Goal: Transaction & Acquisition: Purchase product/service

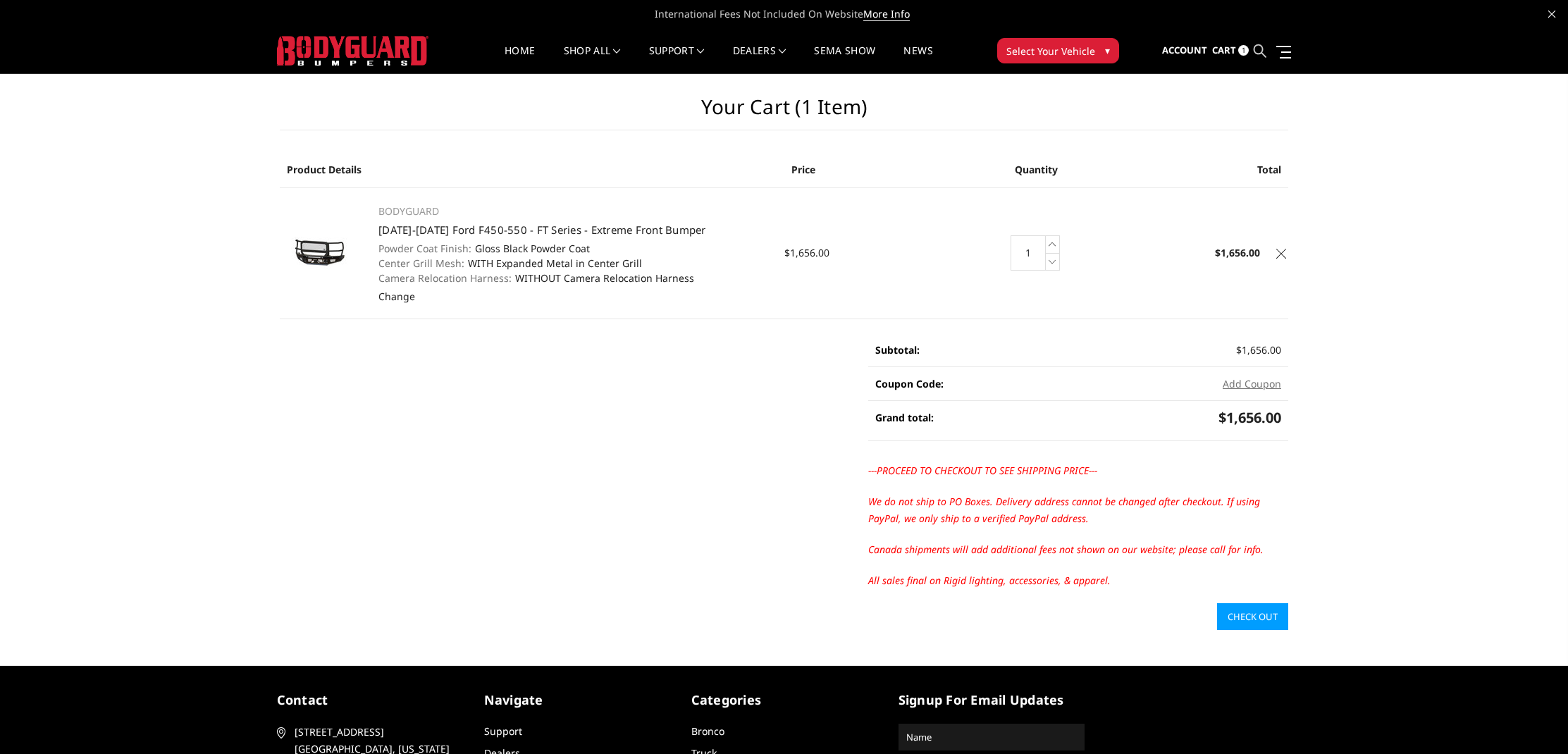
click at [1263, 50] on icon at bounding box center [1260, 51] width 13 height 13
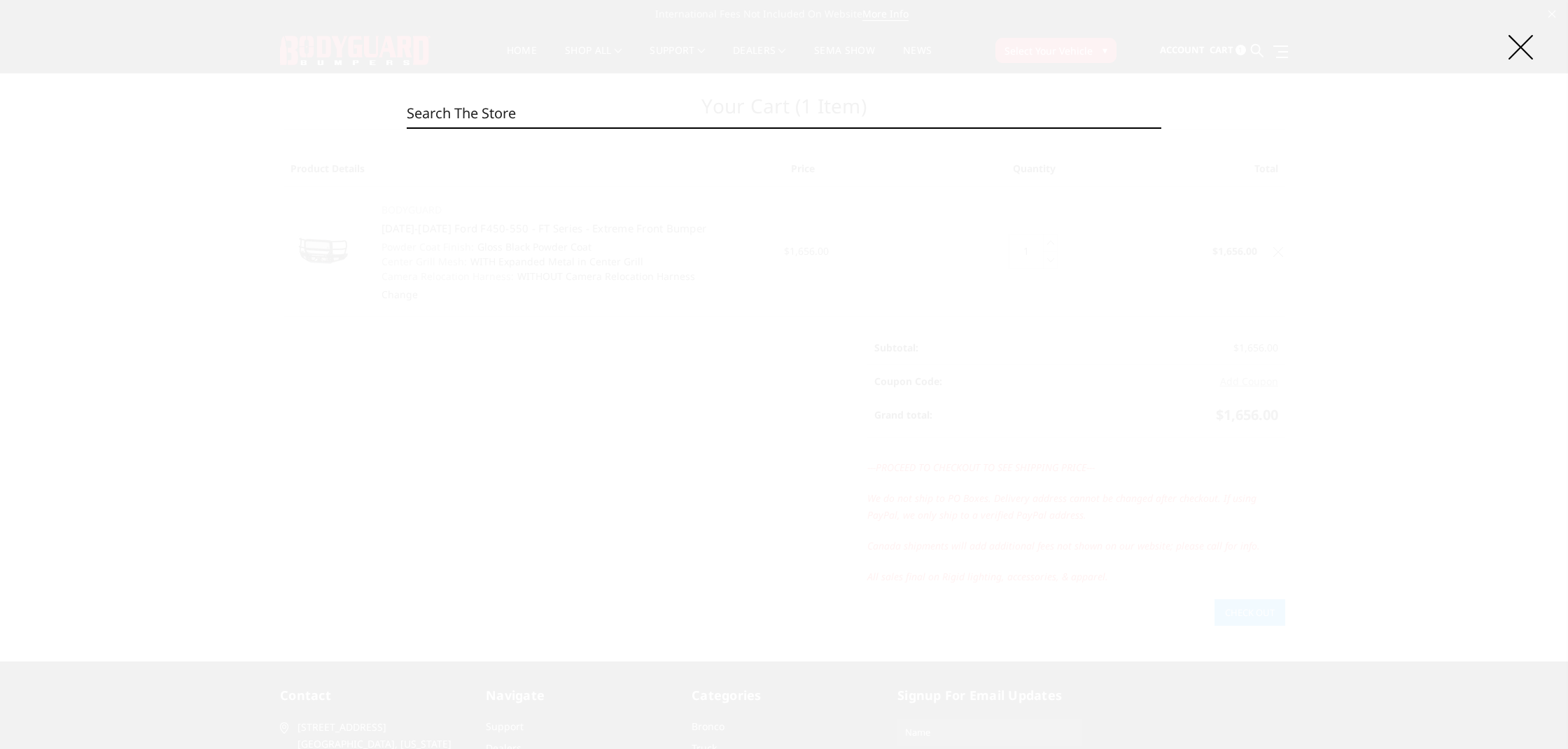
click at [737, 111] on input "Search" at bounding box center [784, 113] width 755 height 28
click at [1162, 127] on input "Search" at bounding box center [1162, 127] width 1 height 1
click at [531, 114] on input "Search" at bounding box center [784, 113] width 755 height 28
click at [549, 122] on input "Search" at bounding box center [784, 113] width 755 height 28
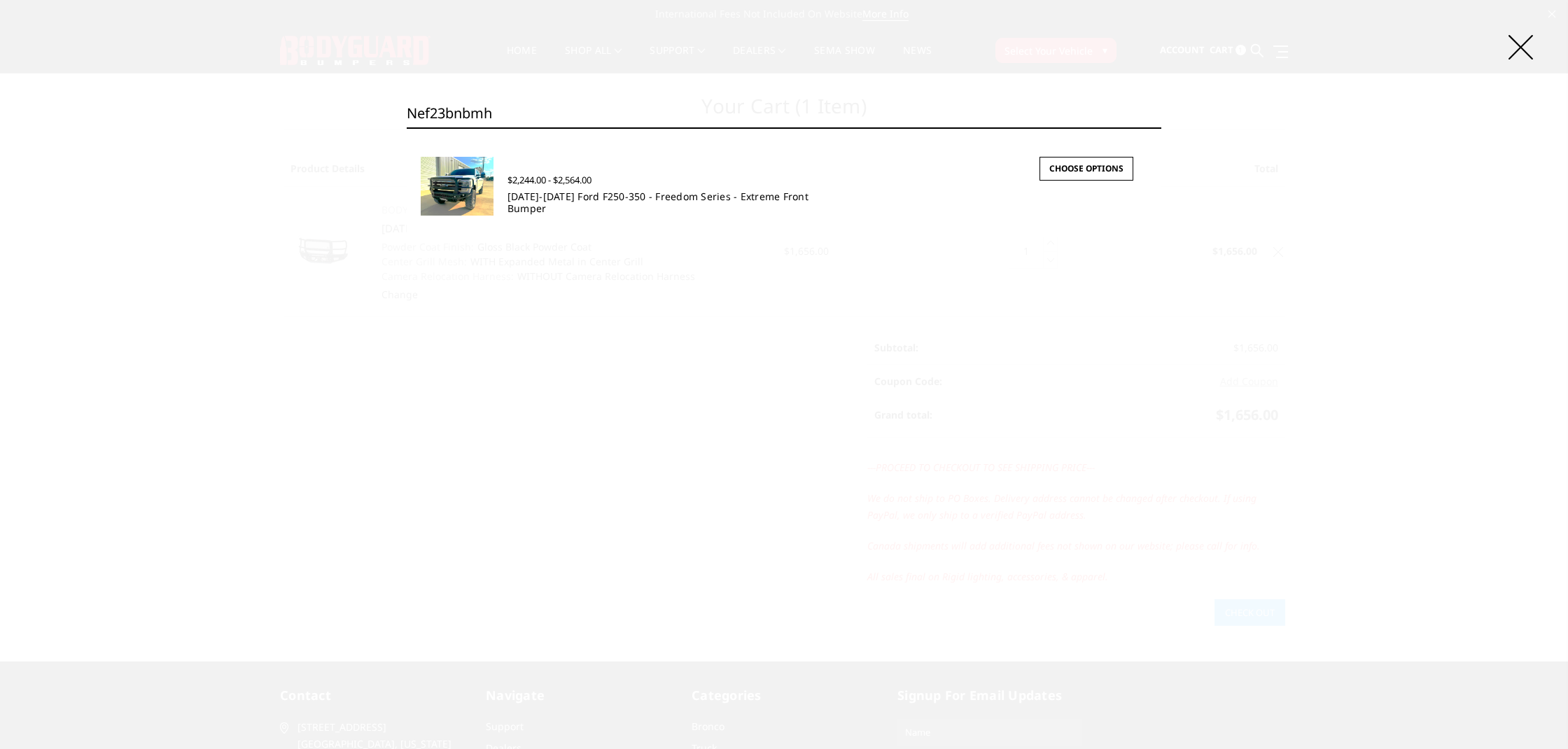
type input "nef23bnbmh"
click at [573, 192] on link "2023-2025 Ford F250-350 - Freedom Series - Extreme Front Bumper" at bounding box center [658, 203] width 301 height 25
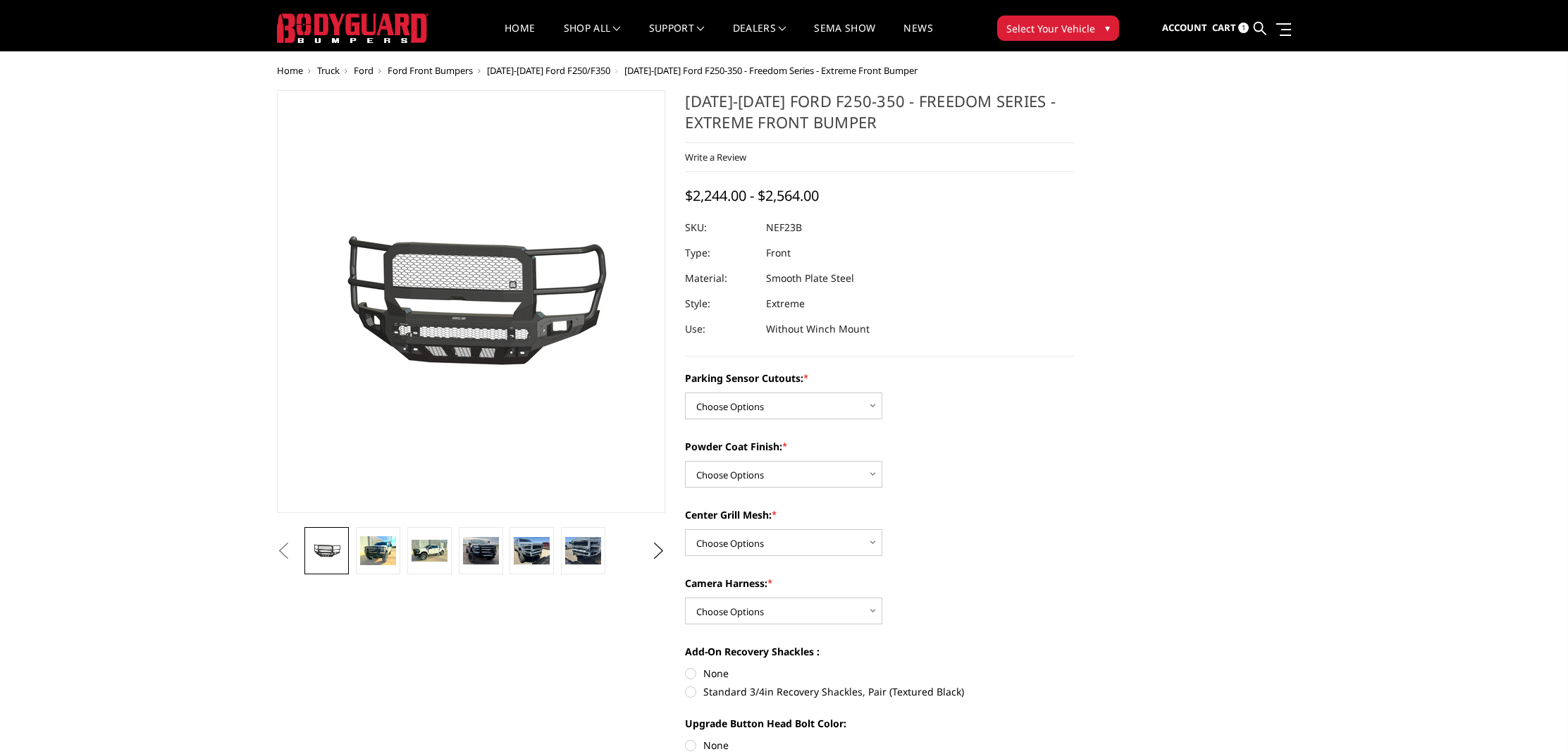
scroll to position [25, 0]
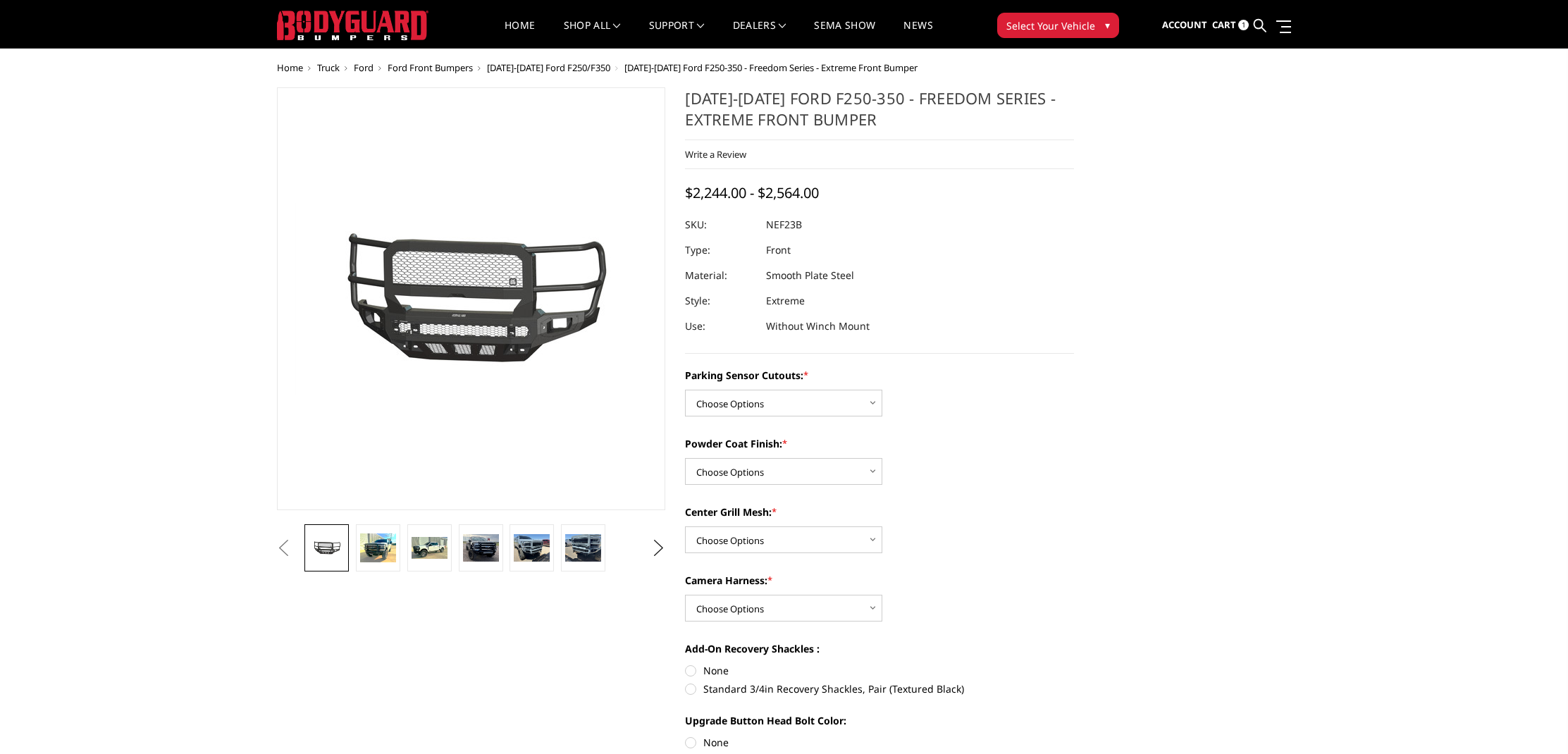
click at [780, 389] on div "Parking Sensor Cutouts: * Choose Options No - Without Parking Sensor Cutouts Ye…" at bounding box center [880, 393] width 389 height 49
select select "2583"
select select "2585"
select select "2586"
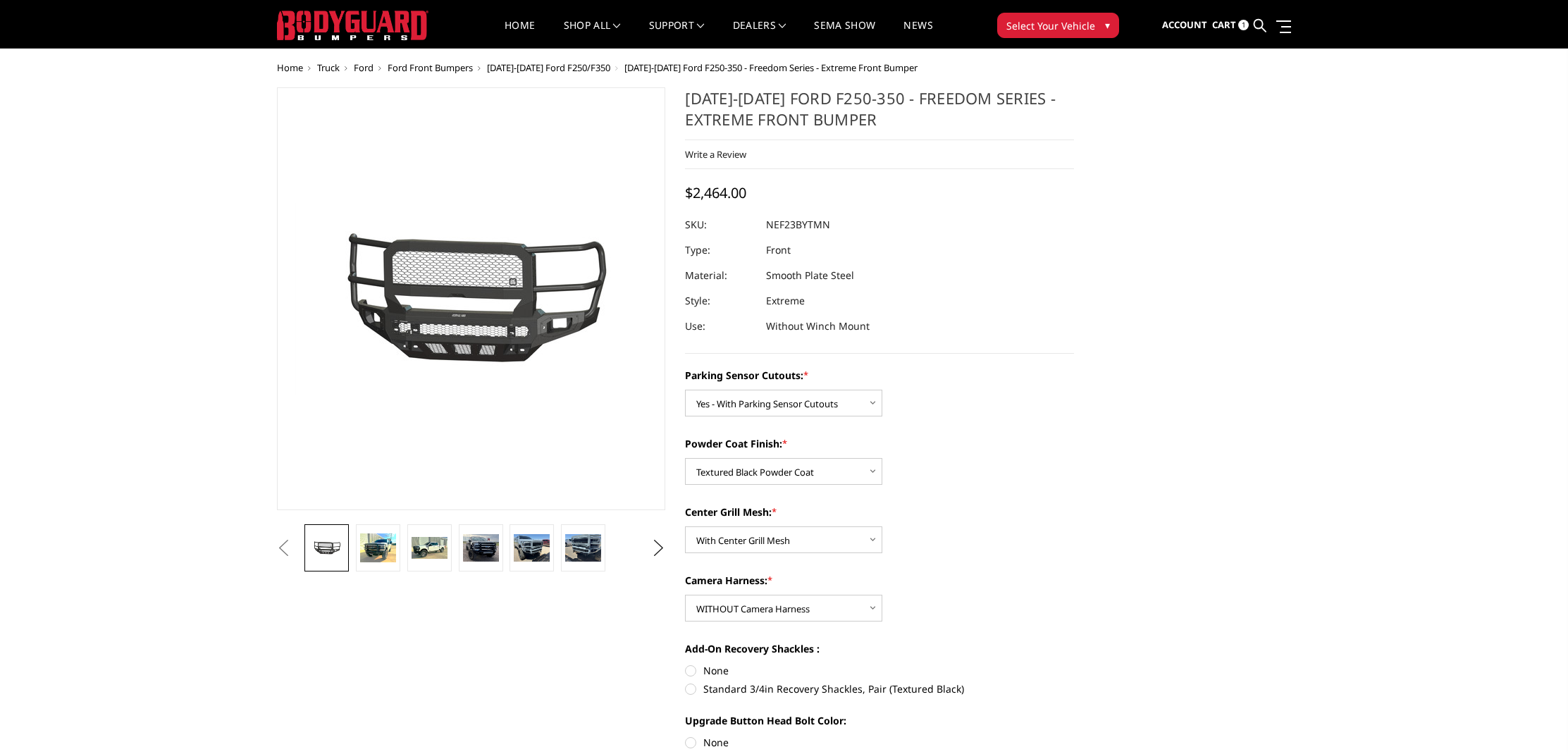
select select "2588"
select select "2587"
select select "2582"
select select "2584"
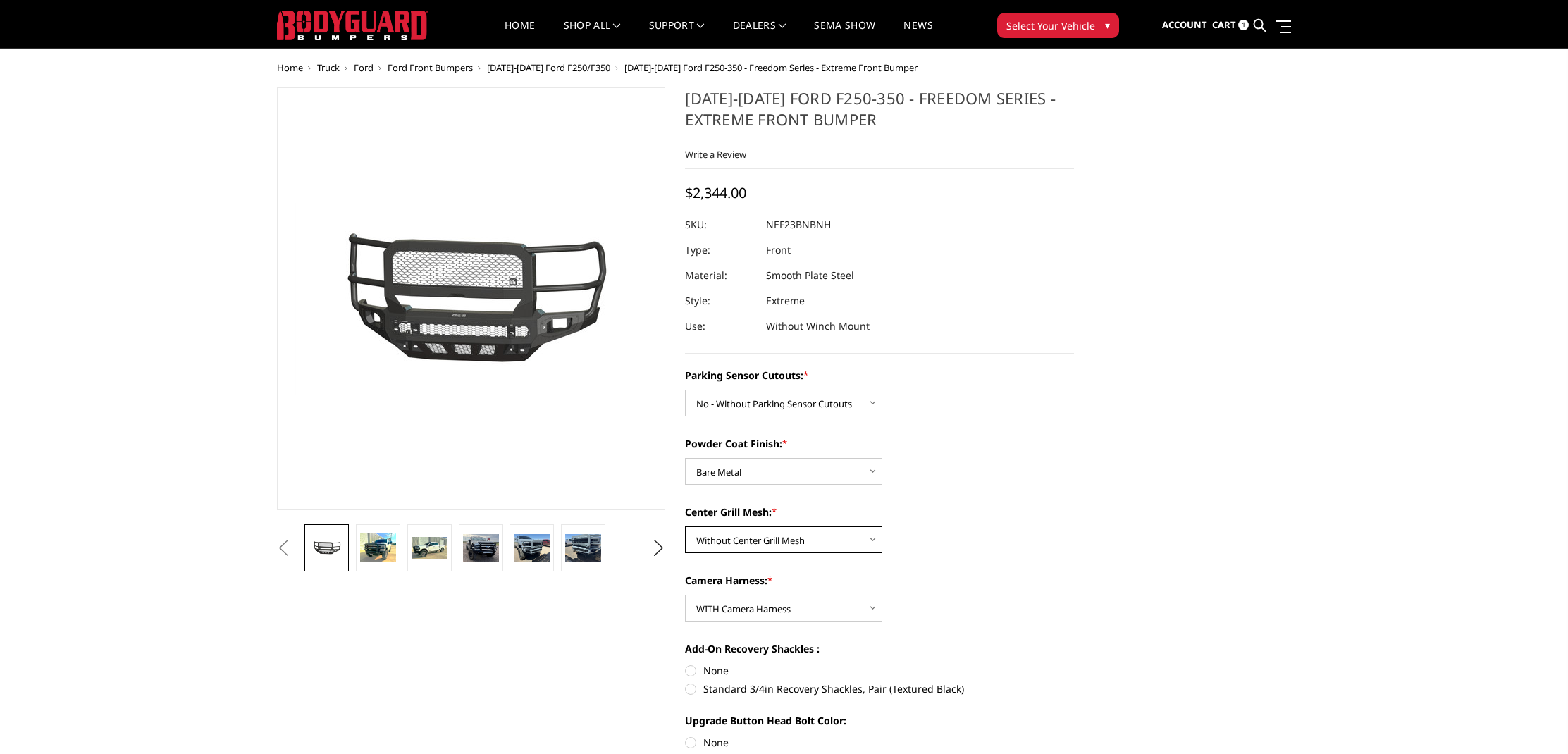
select select "2586"
click at [437, 545] on img at bounding box center [429, 548] width 36 height 21
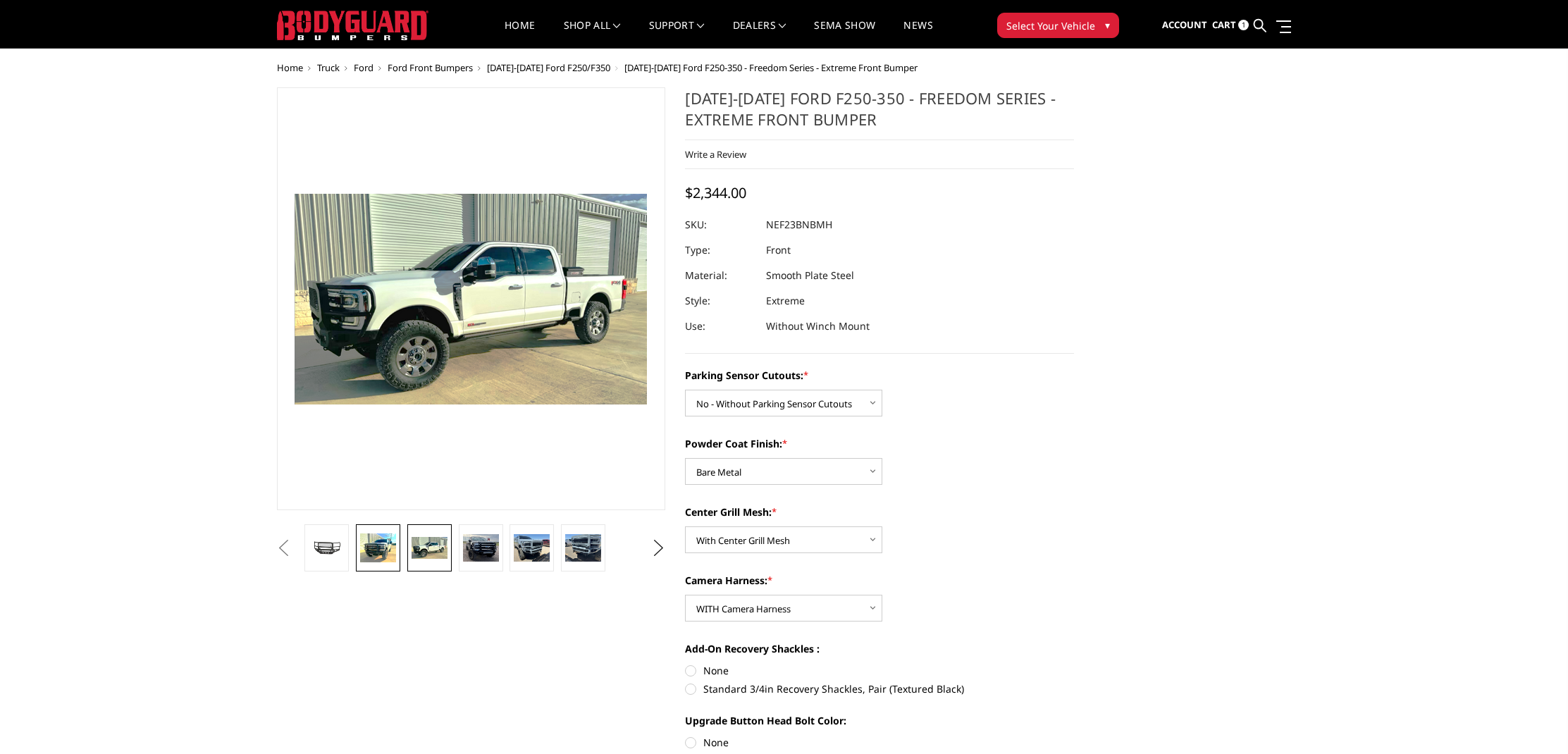
click at [366, 544] on img at bounding box center [378, 548] width 36 height 29
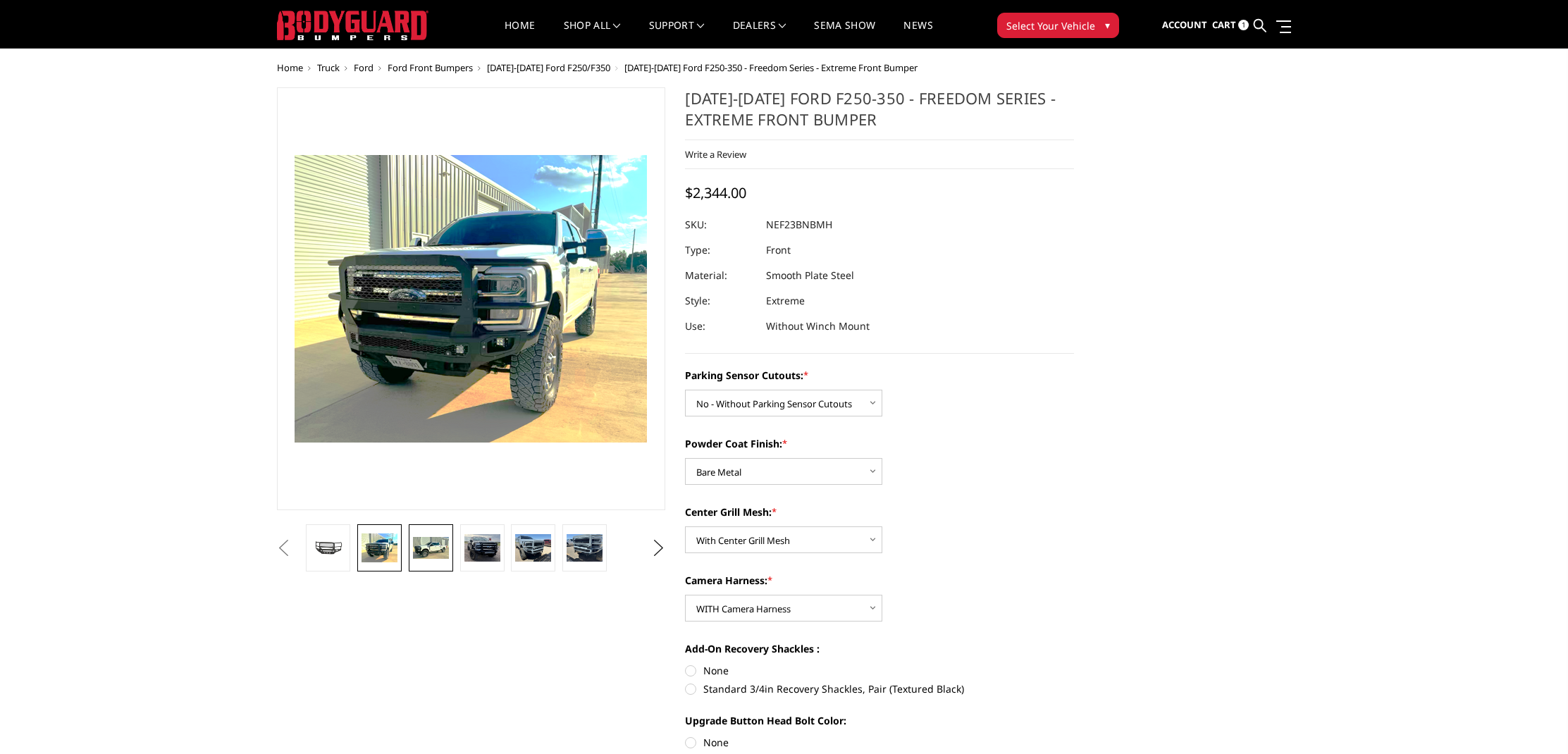
click at [414, 537] on img at bounding box center [431, 548] width 36 height 21
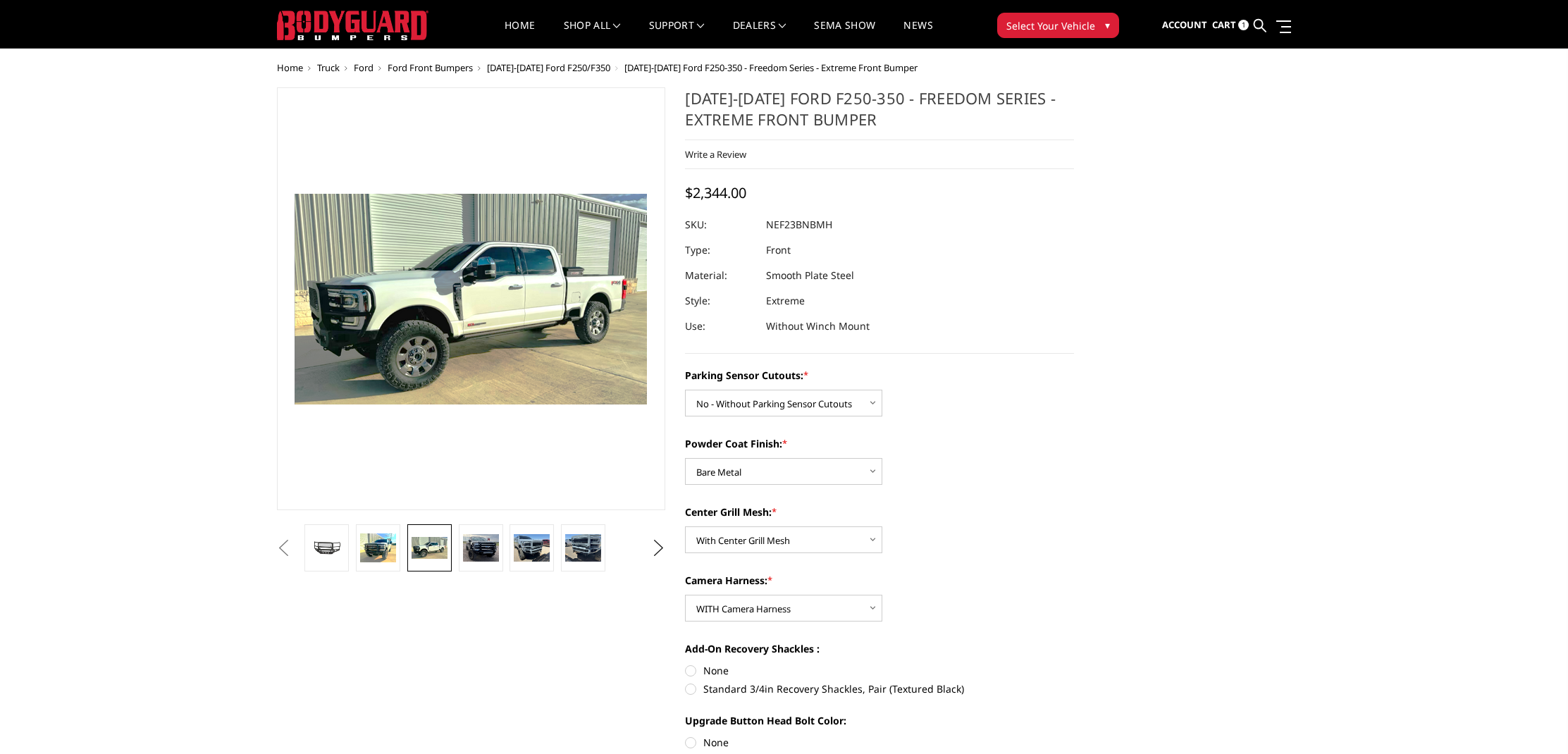
click at [452, 536] on link at bounding box center [430, 548] width 45 height 48
click at [478, 537] on img at bounding box center [468, 548] width 45 height 27
click at [521, 541] on img at bounding box center [537, 548] width 45 height 35
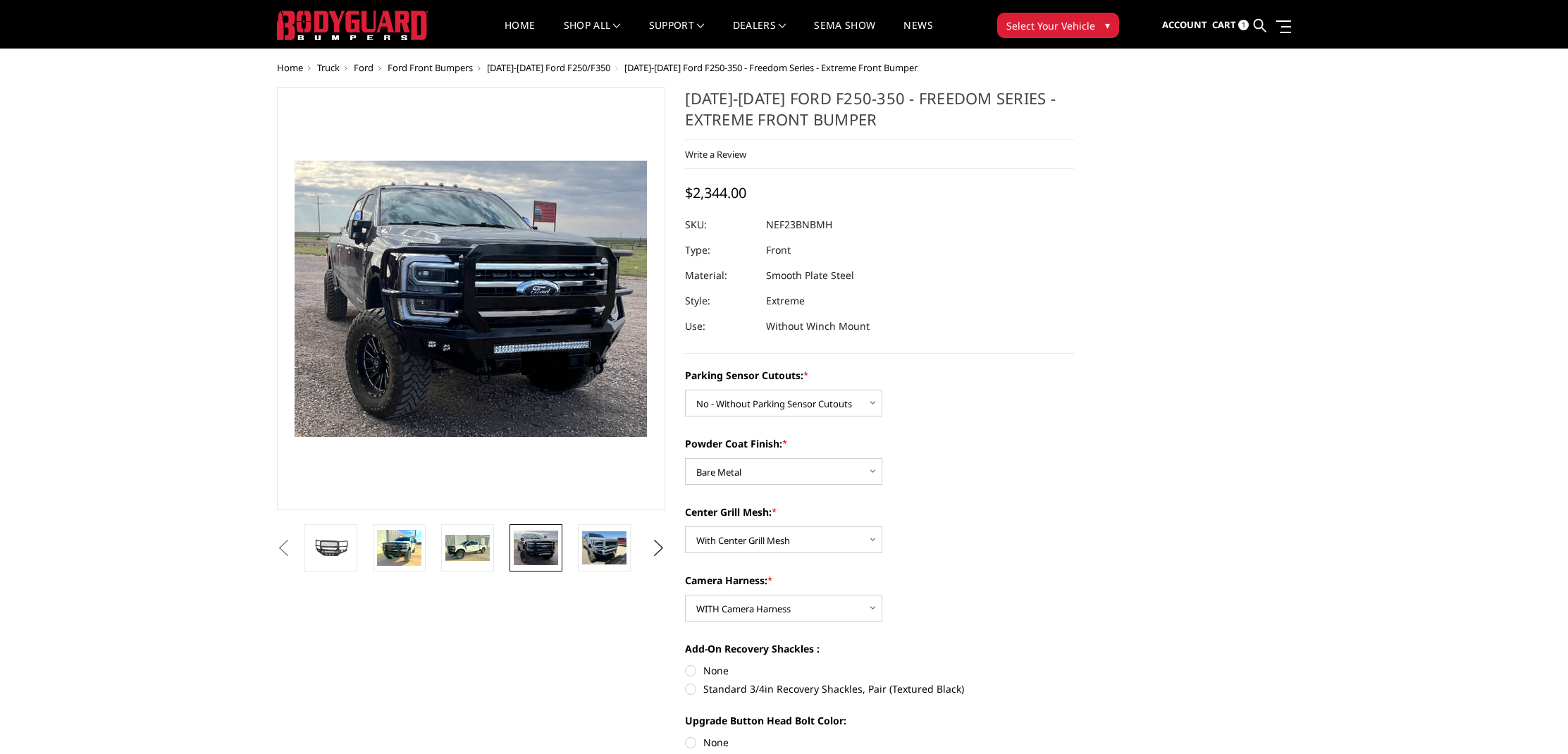
click at [576, 545] on li at bounding box center [610, 548] width 68 height 48
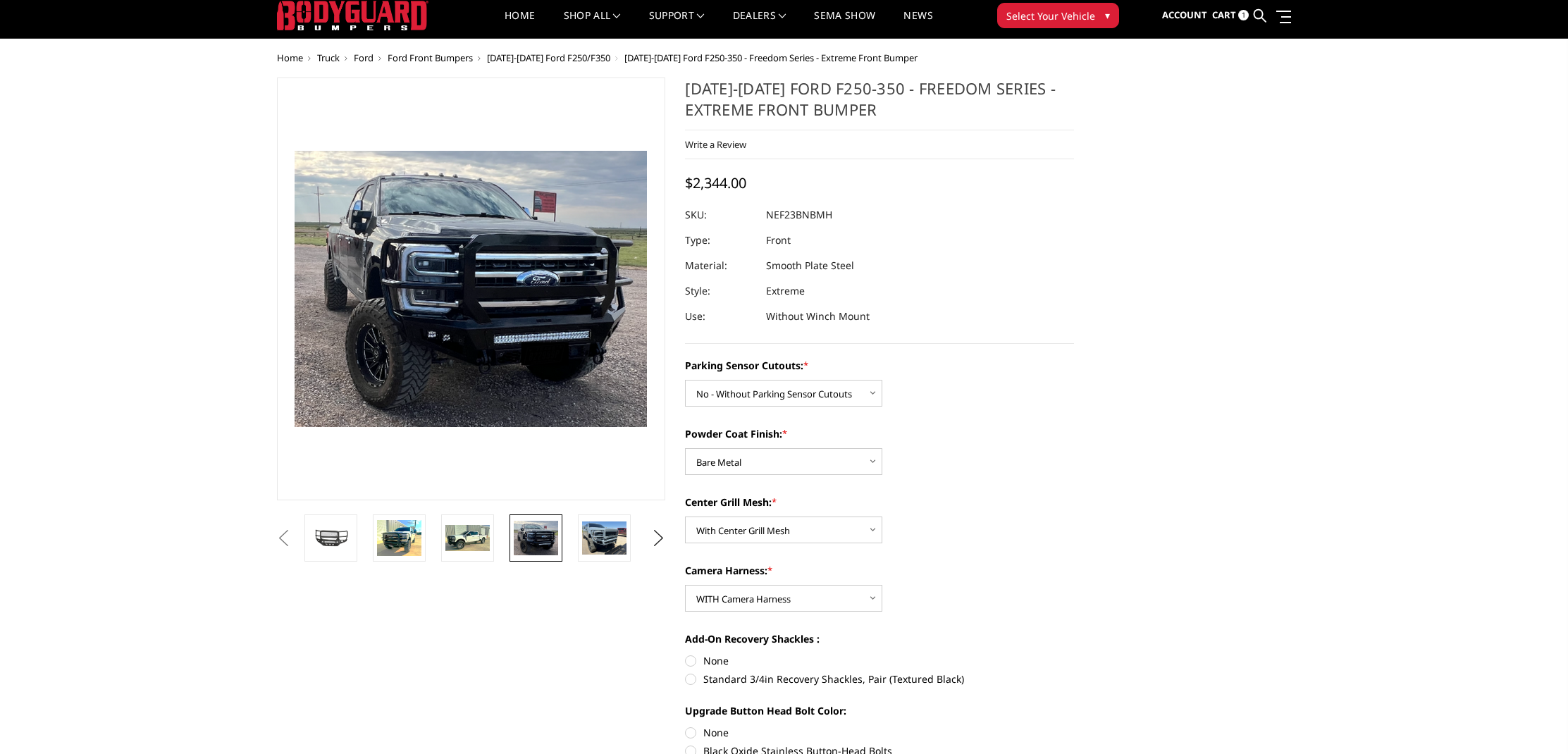
scroll to position [86, 0]
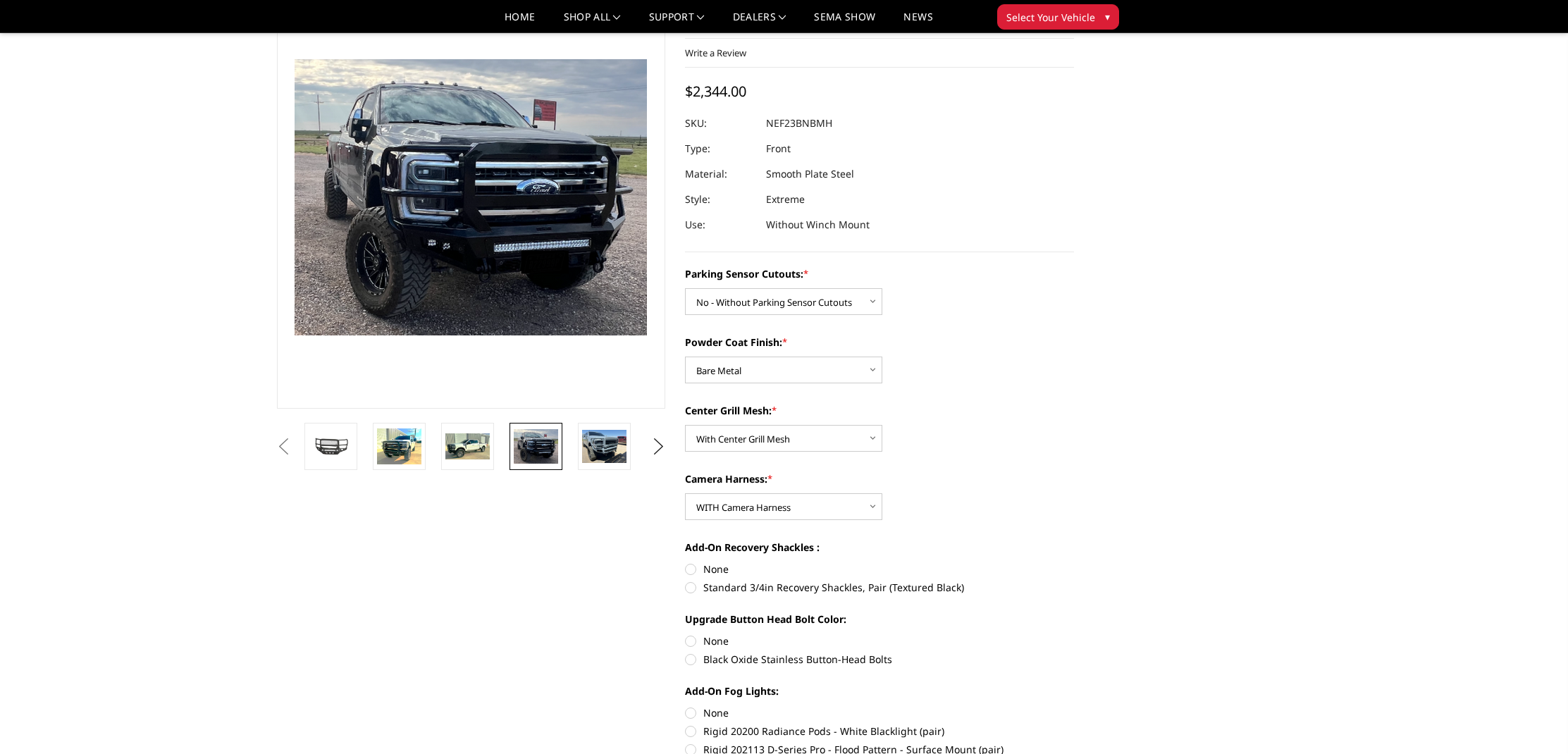
click at [722, 570] on label "None" at bounding box center [880, 568] width 389 height 15
click at [686, 563] on input "None" at bounding box center [685, 562] width 1 height 1
radio input "true"
click at [710, 640] on label "None" at bounding box center [880, 640] width 389 height 15
click at [686, 634] on input "None" at bounding box center [685, 634] width 1 height 1
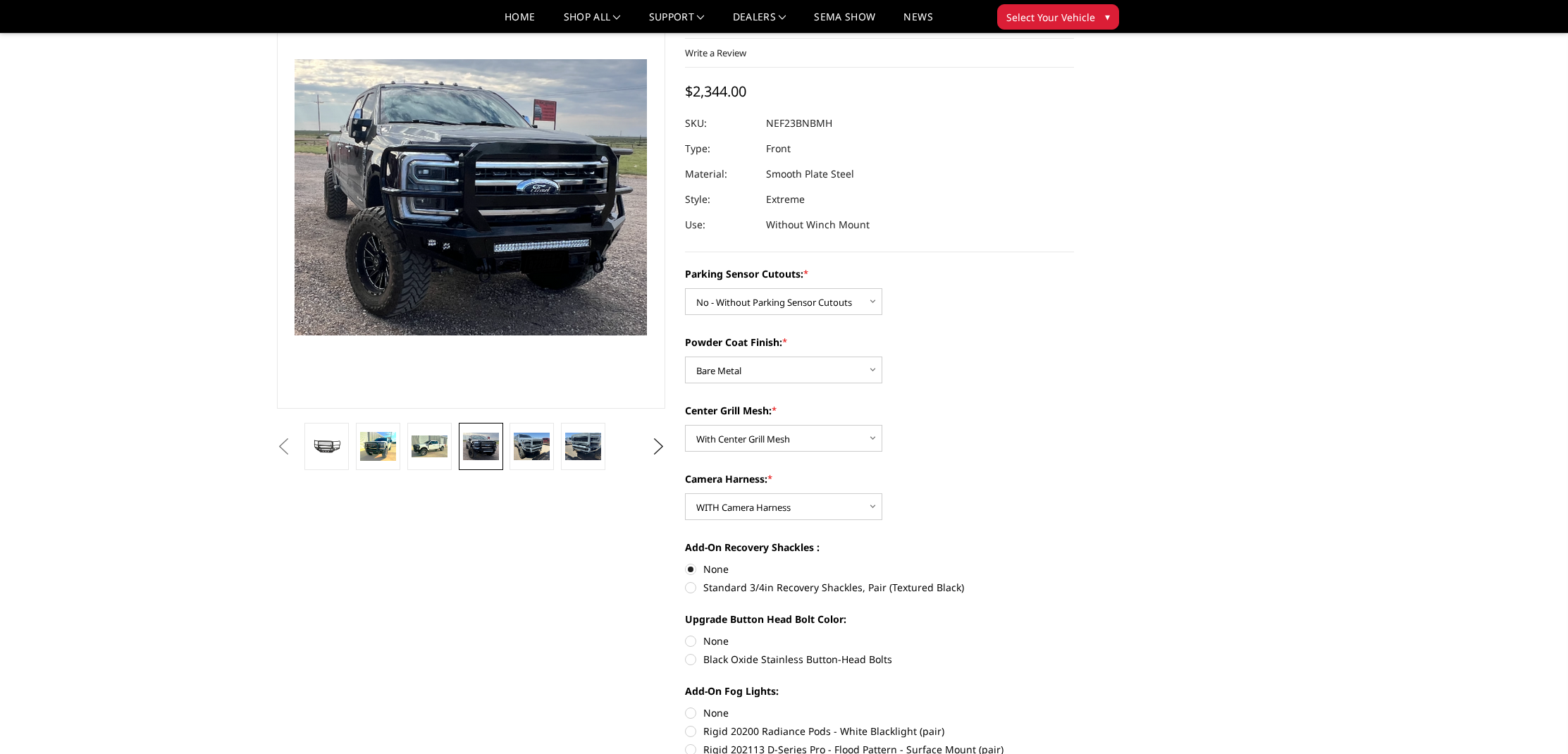
radio input "true"
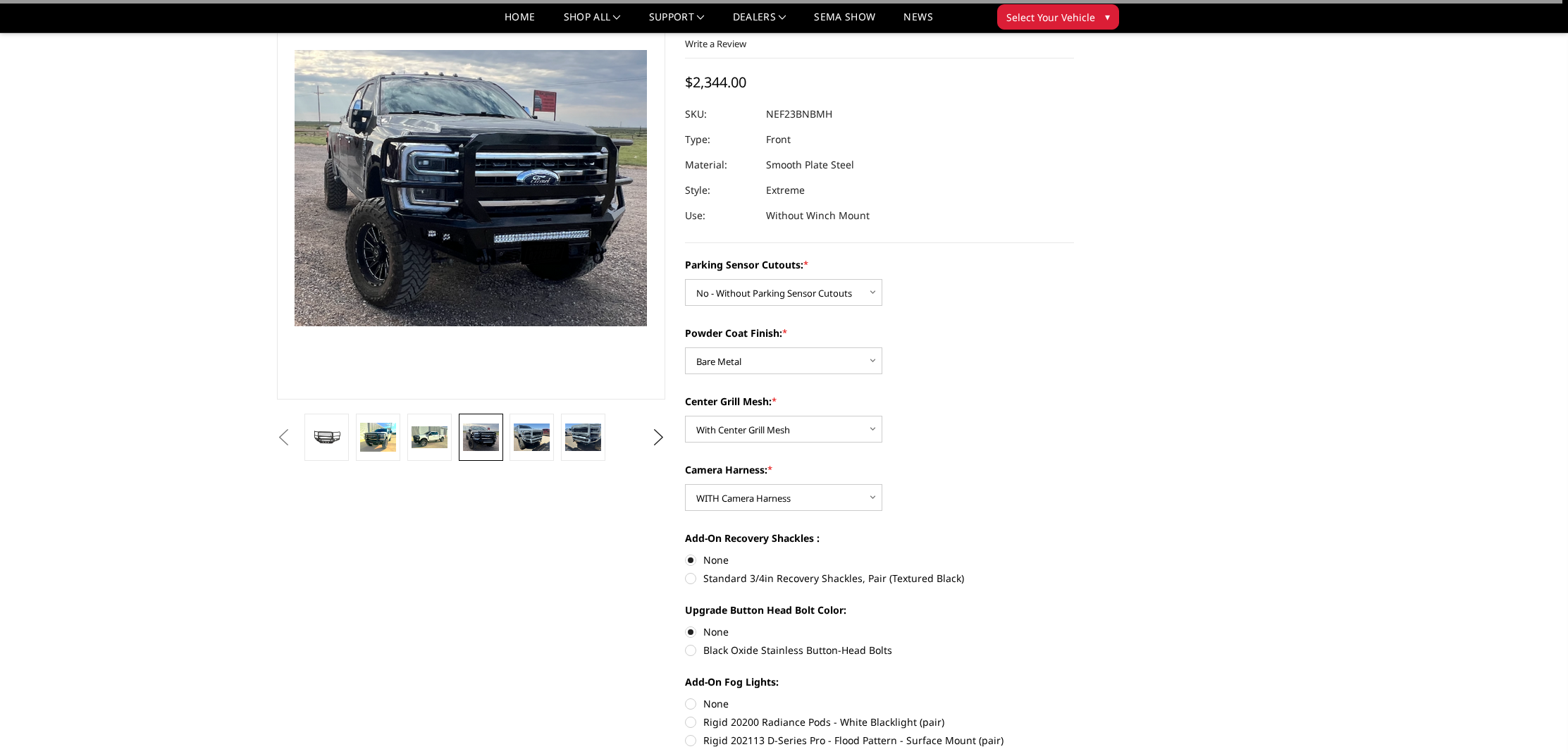
scroll to position [97, 0]
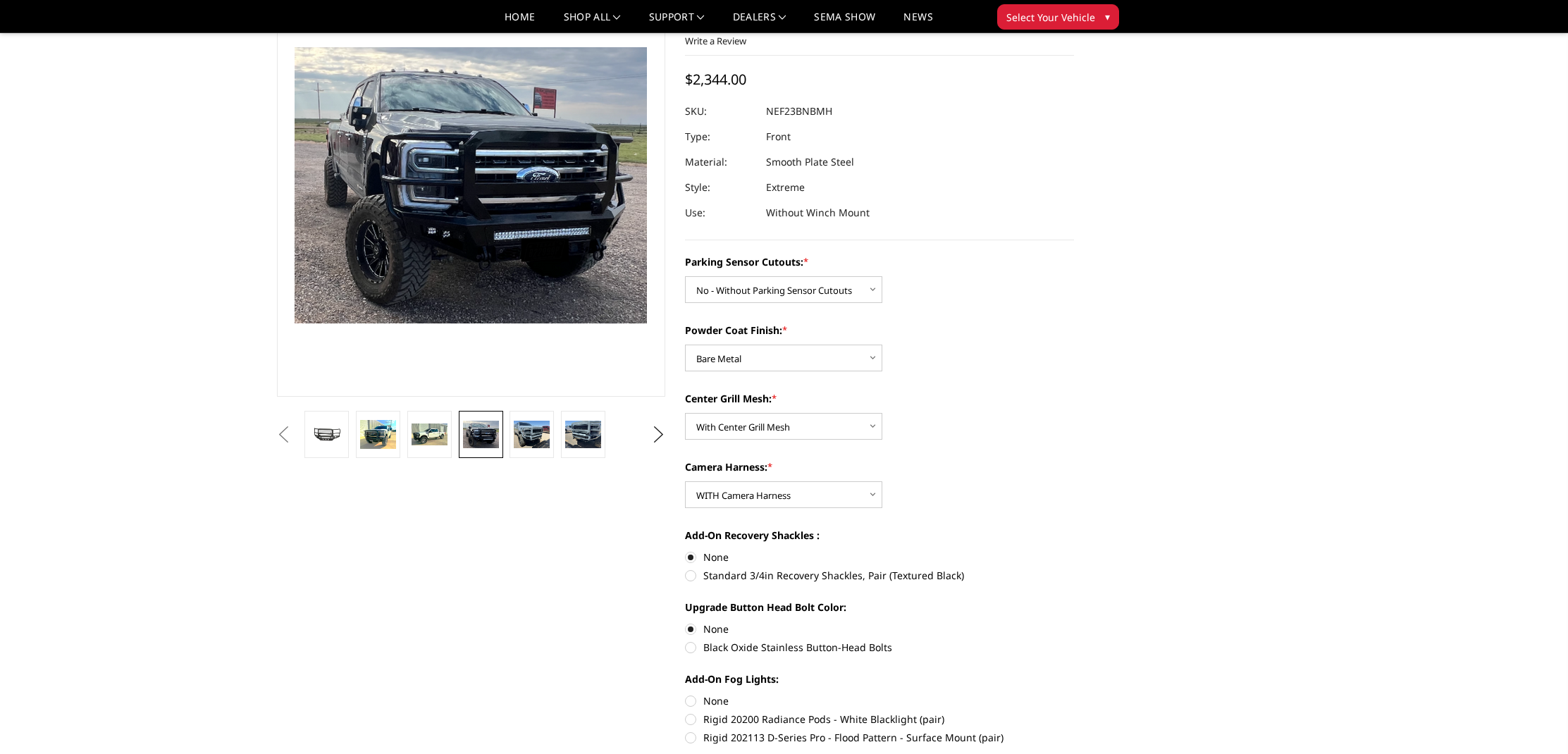
click at [704, 703] on label "None" at bounding box center [880, 701] width 389 height 15
click at [686, 694] on input "None" at bounding box center [685, 694] width 1 height 1
radio input "true"
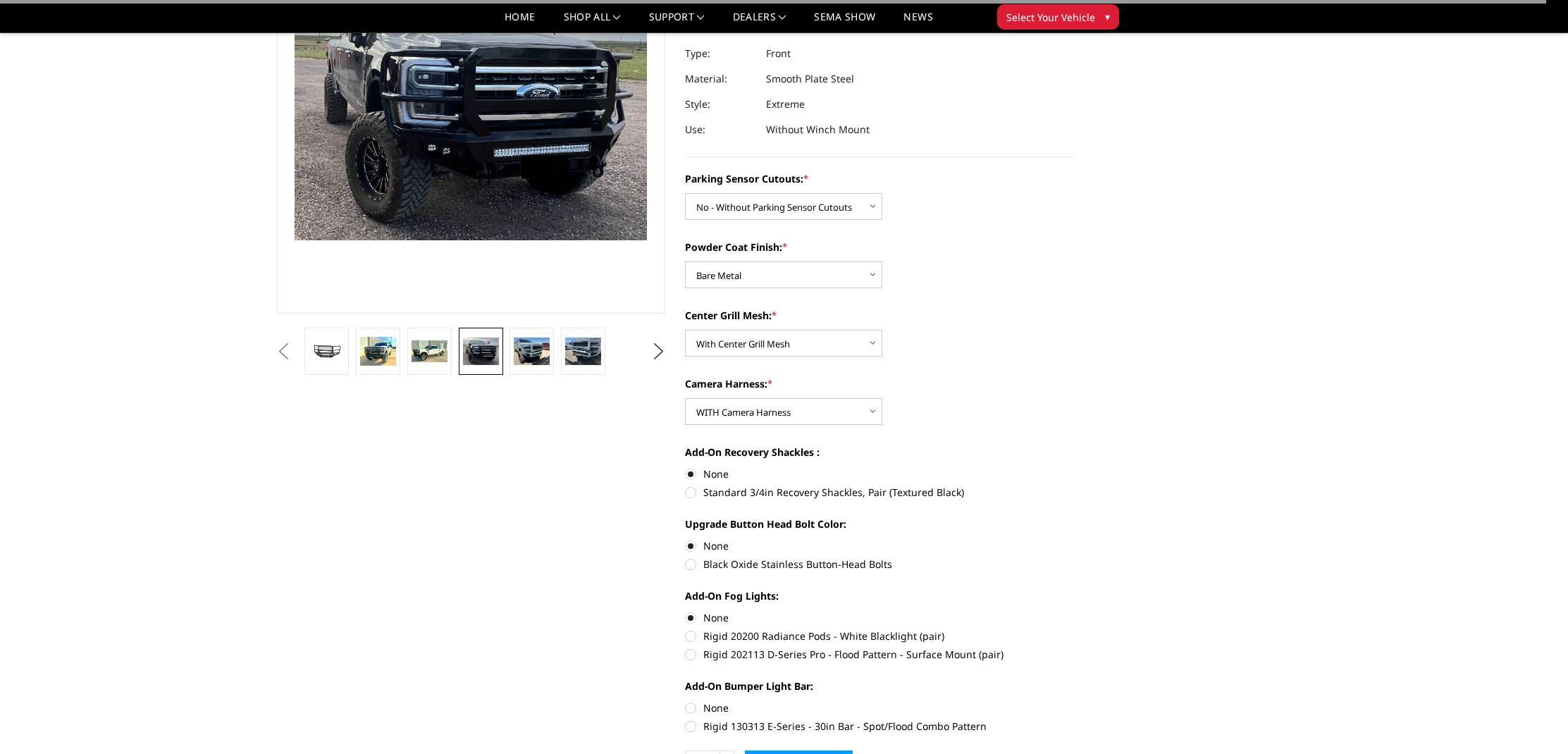
scroll to position [237, 0]
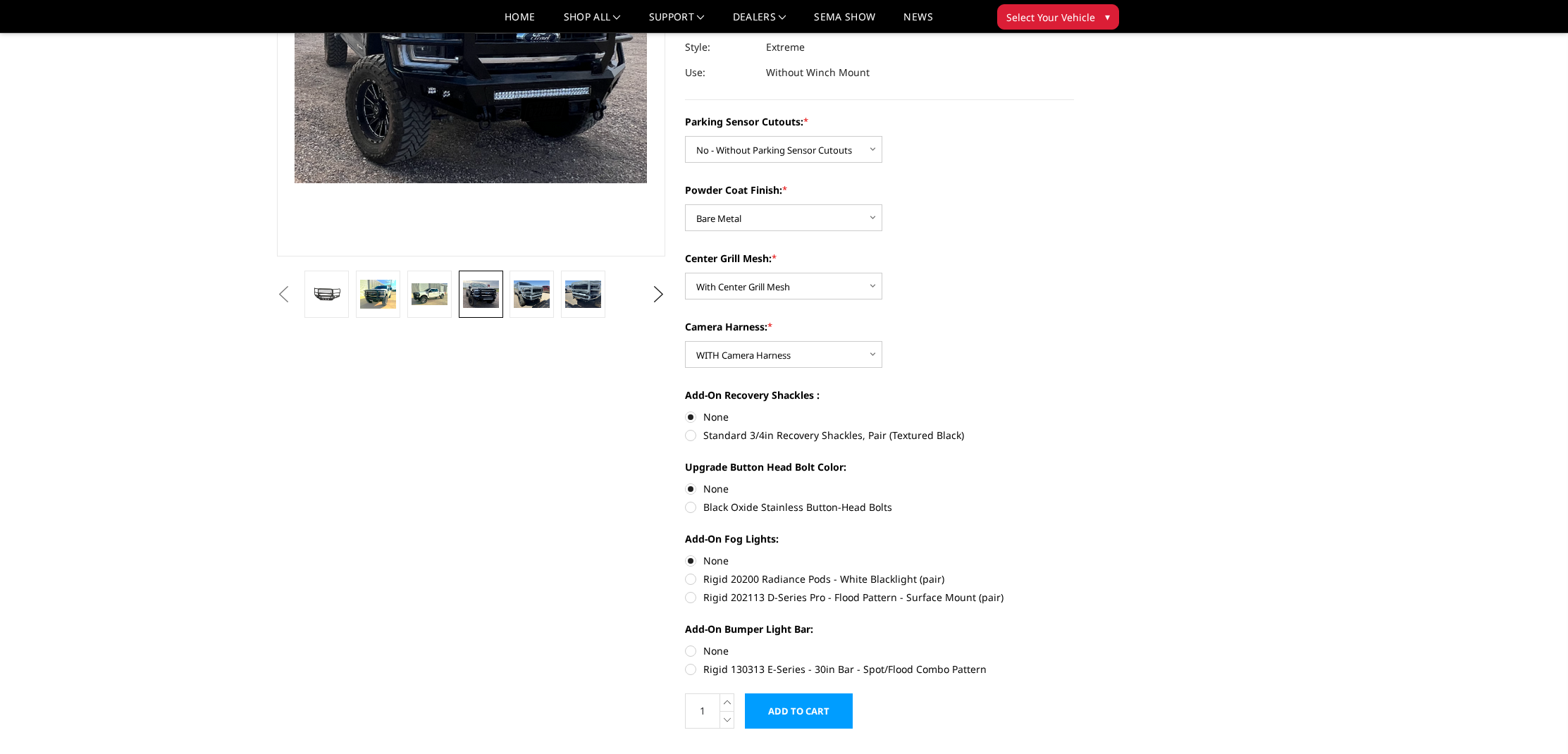
click at [716, 647] on label "None" at bounding box center [880, 650] width 389 height 15
click at [686, 644] on input "None" at bounding box center [685, 643] width 1 height 1
radio input "true"
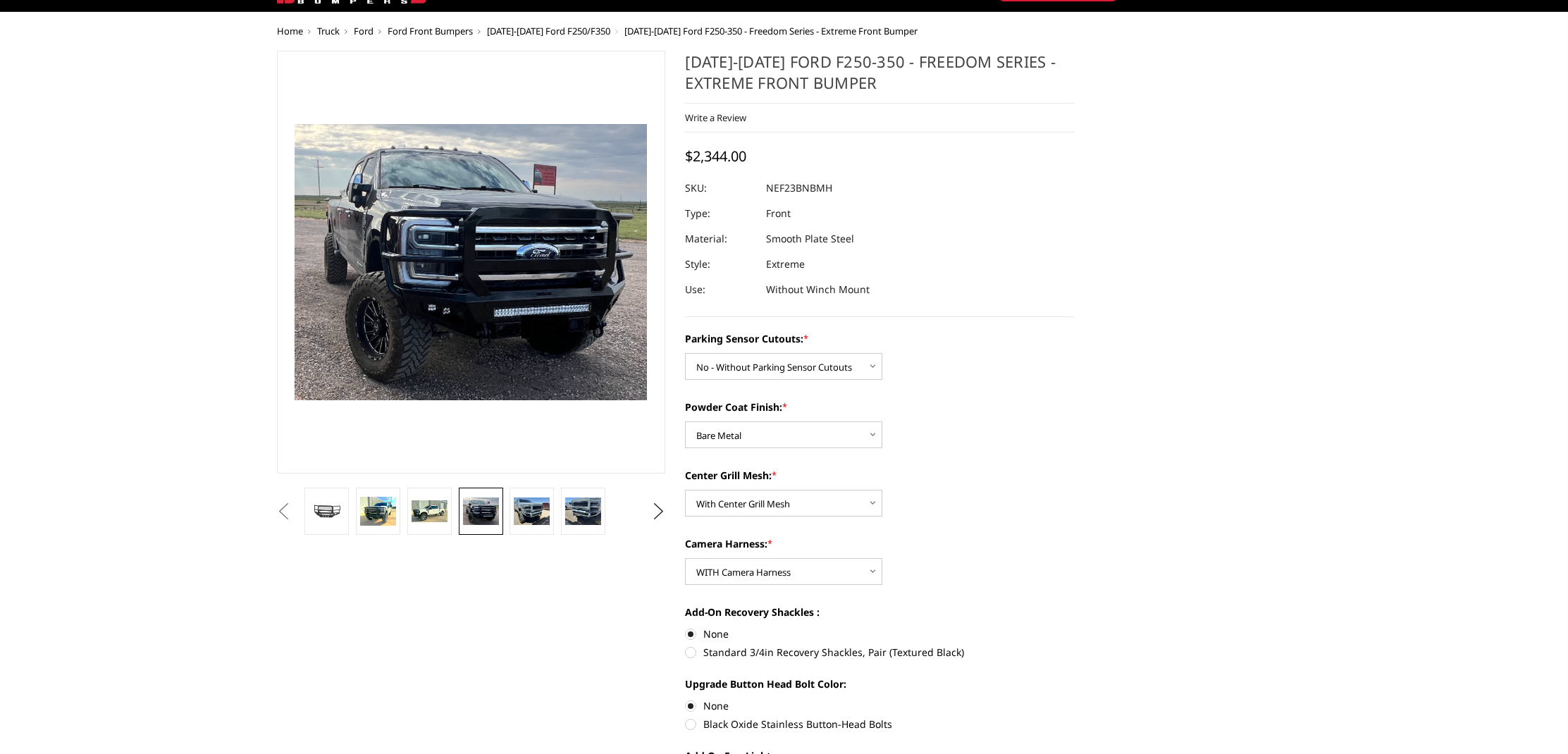
scroll to position [0, 0]
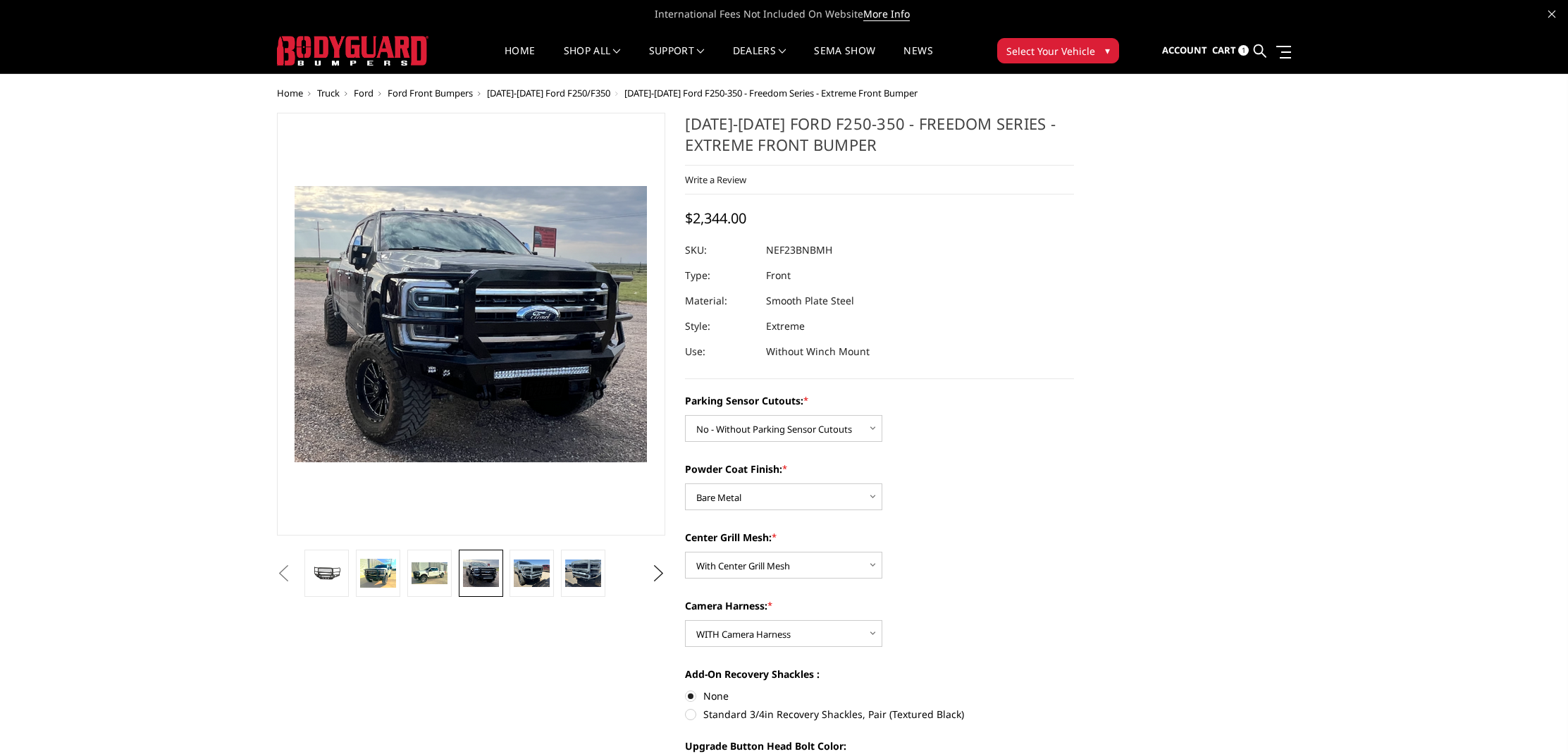
click at [1245, 50] on span "1" at bounding box center [1243, 50] width 11 height 11
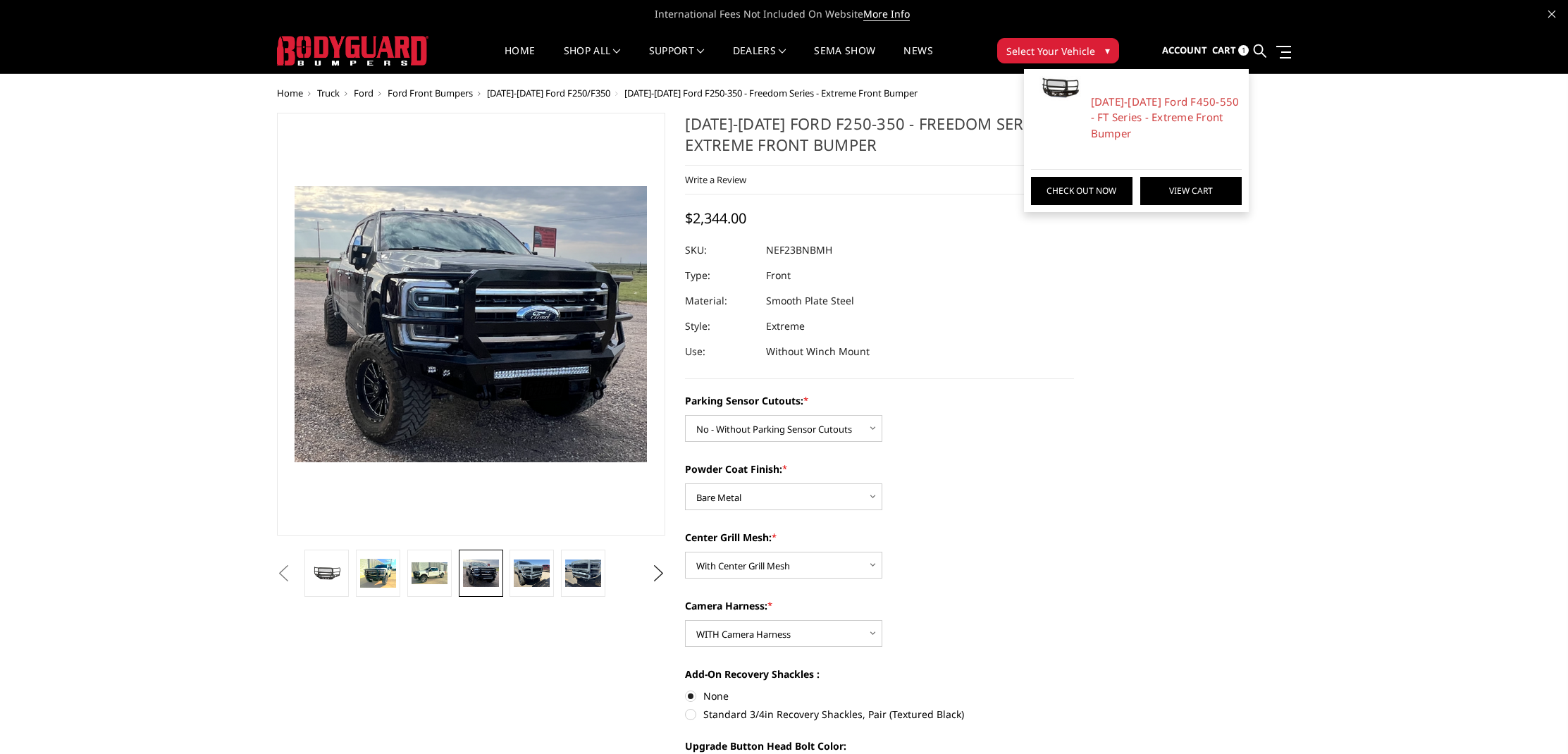
click at [1170, 181] on link "View Cart" at bounding box center [1191, 190] width 101 height 28
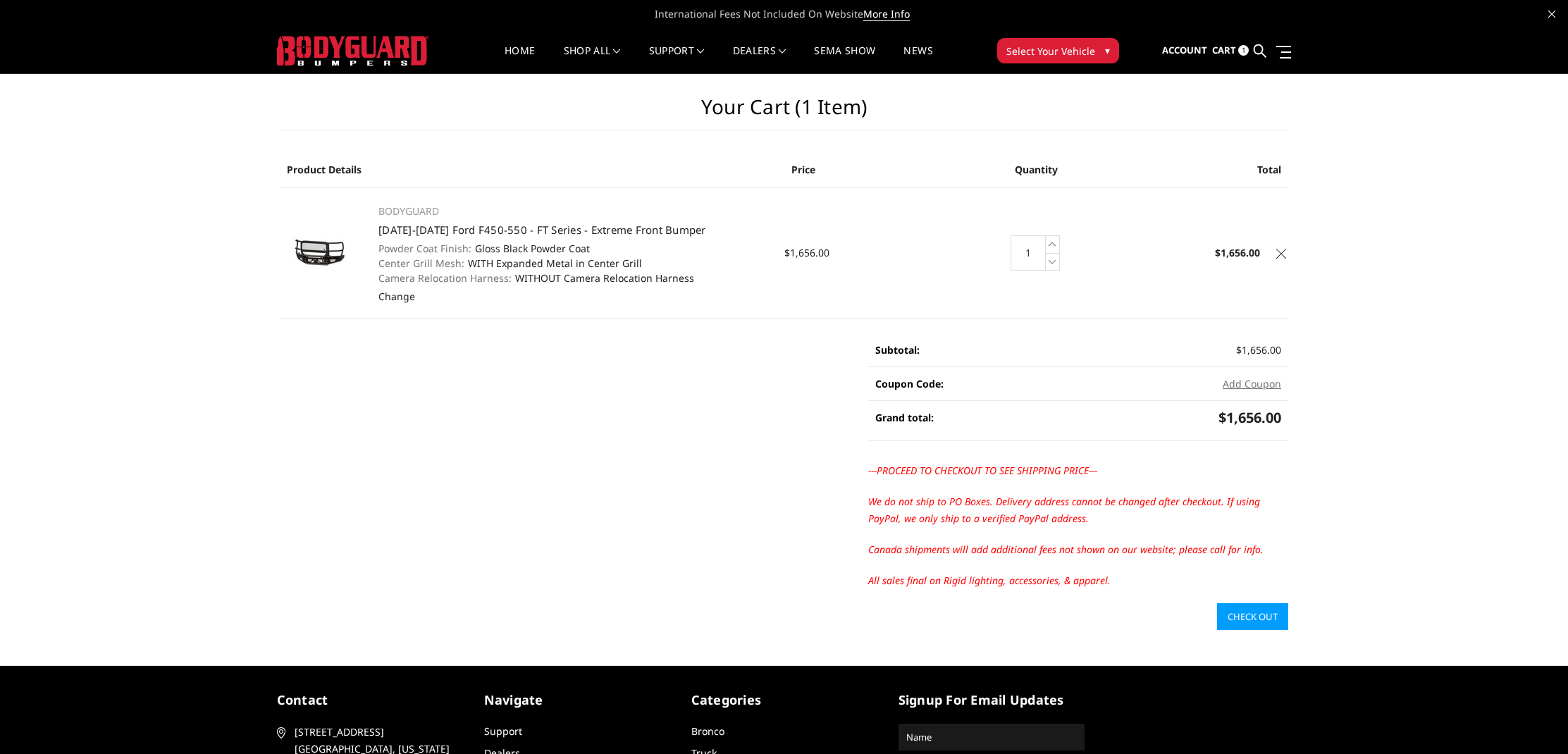
click at [954, 252] on td "Quantity: 1 Increase Quantity: Decrease Quantity:" at bounding box center [1036, 253] width 168 height 131
click at [1237, 610] on link "Check out" at bounding box center [1252, 617] width 71 height 27
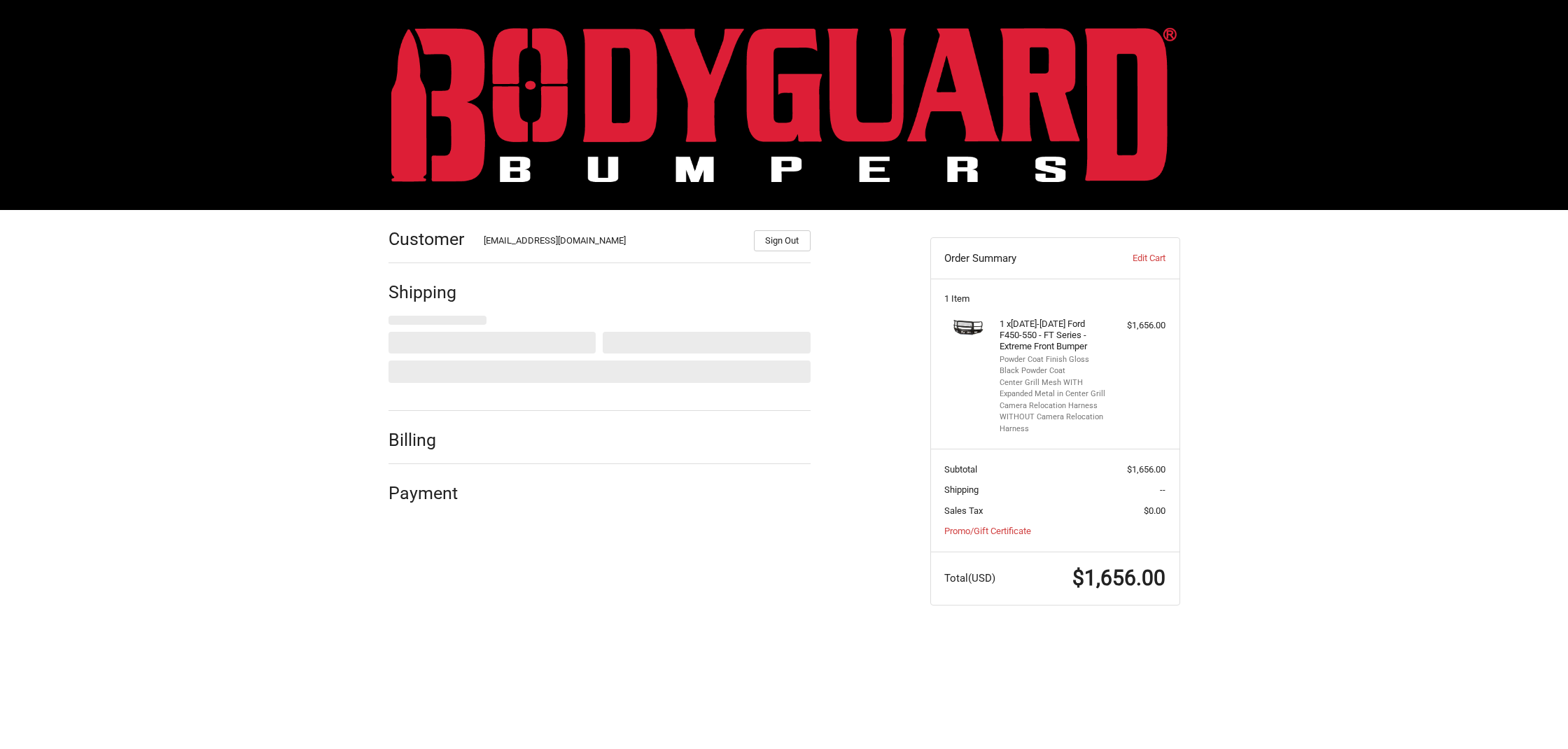
click at [558, 235] on div "[EMAIL_ADDRESS][DOMAIN_NAME]" at bounding box center [611, 242] width 256 height 17
click at [451, 341] on div at bounding box center [491, 343] width 208 height 22
click at [422, 309] on div "Shipping" at bounding box center [599, 291] width 422 height 47
click at [423, 293] on h2 "Shipping" at bounding box center [429, 292] width 82 height 21
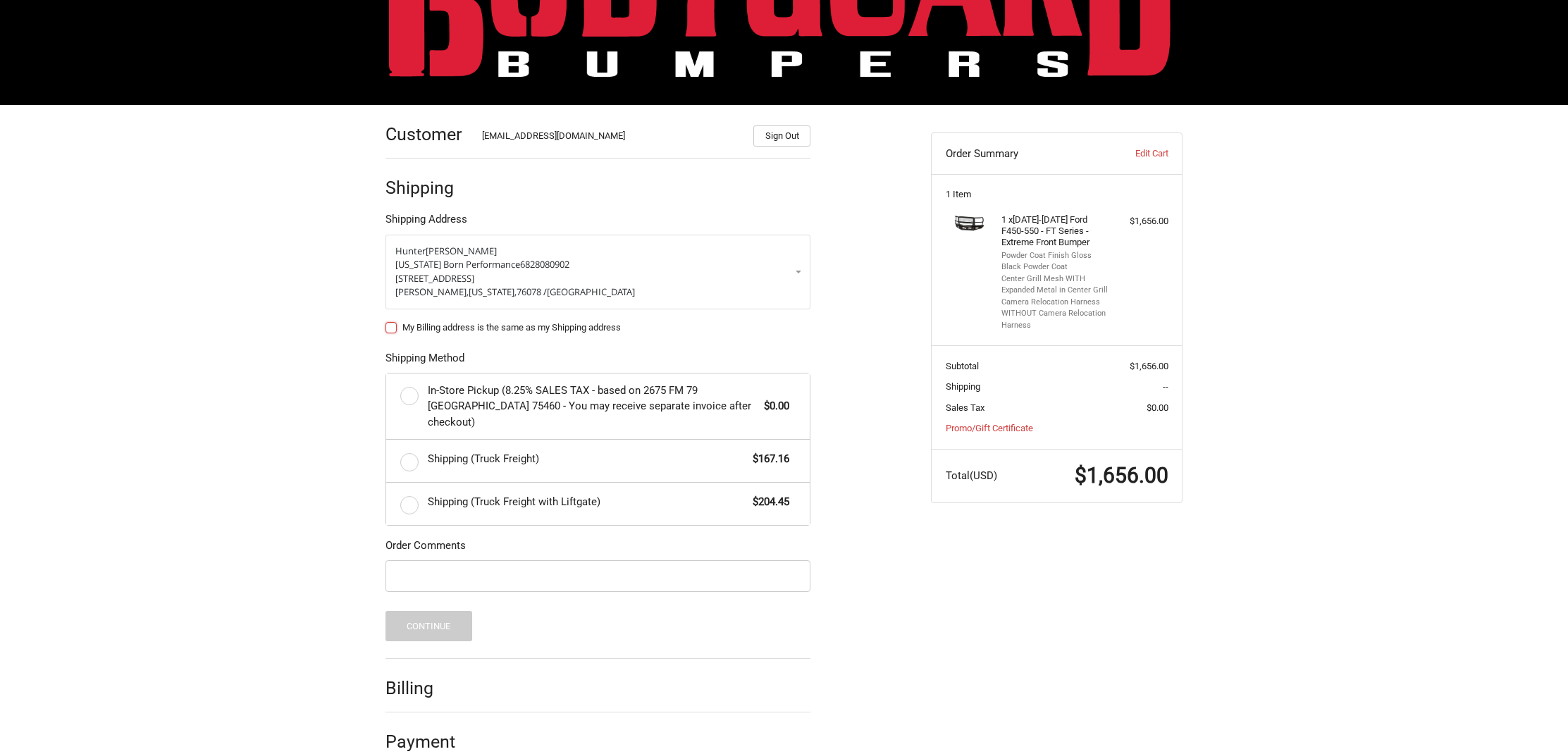
scroll to position [113, 0]
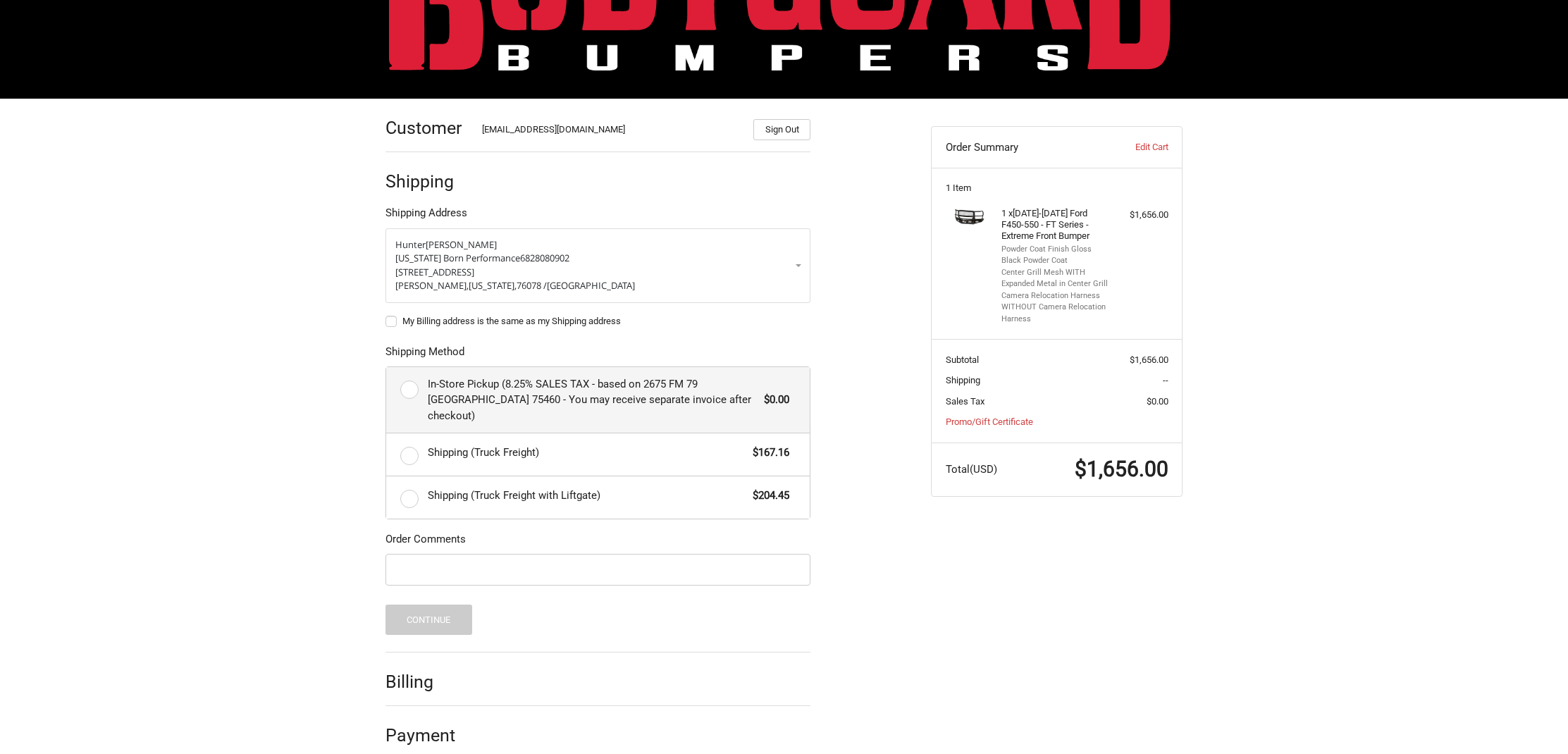
click at [555, 376] on span "In-Store Pickup (8.25% SALES TAX - based on 2675 FM 79 Paris TX 75460 - You may…" at bounding box center [592, 399] width 330 height 48
click at [387, 368] on input "In-Store Pickup (8.25% SALES TAX - based on 2675 FM 79 Paris TX 75460 - You may…" at bounding box center [386, 367] width 1 height 1
radio input "true"
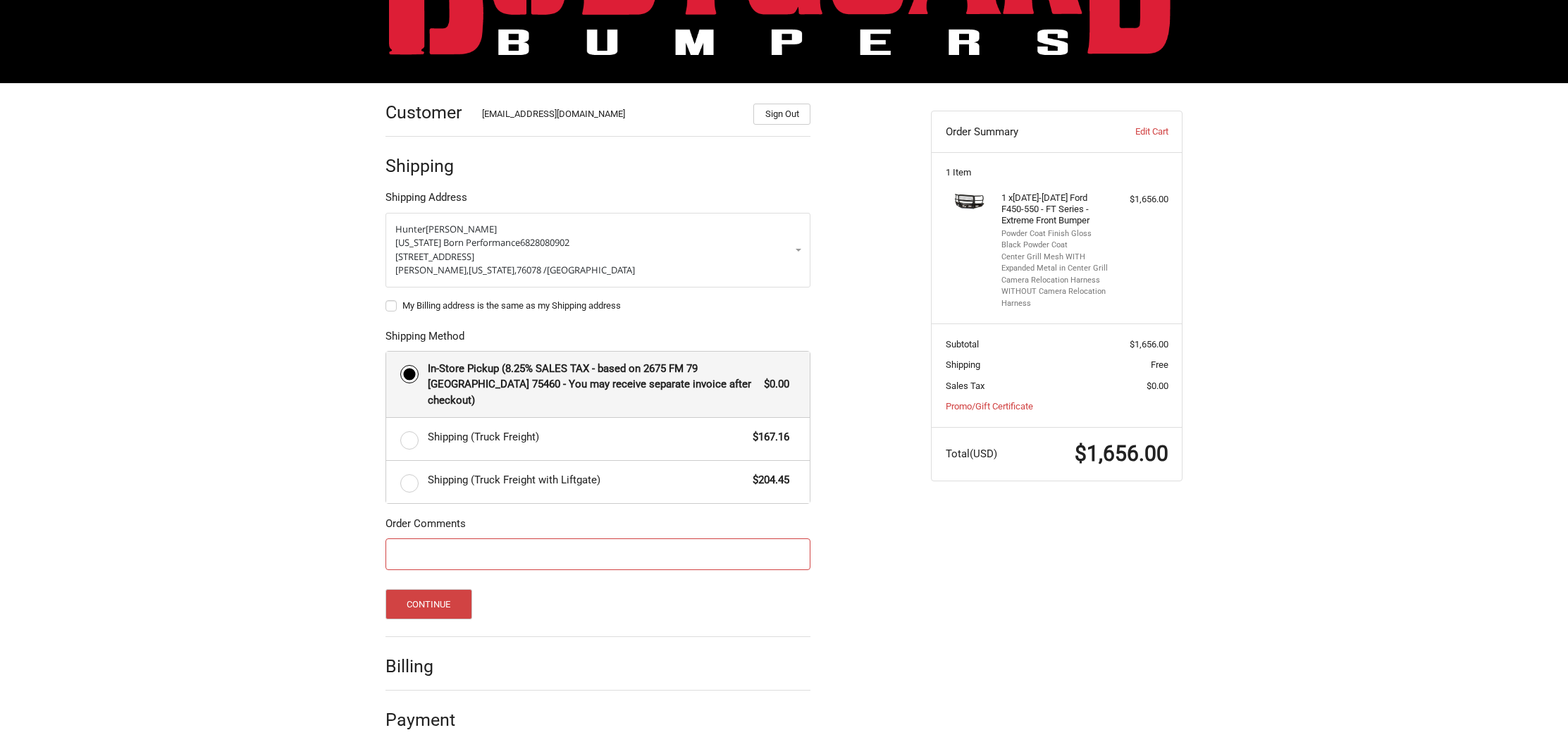
click at [594, 554] on input "Order Comments" at bounding box center [598, 554] width 425 height 32
click at [409, 612] on button "Continue" at bounding box center [429, 603] width 87 height 30
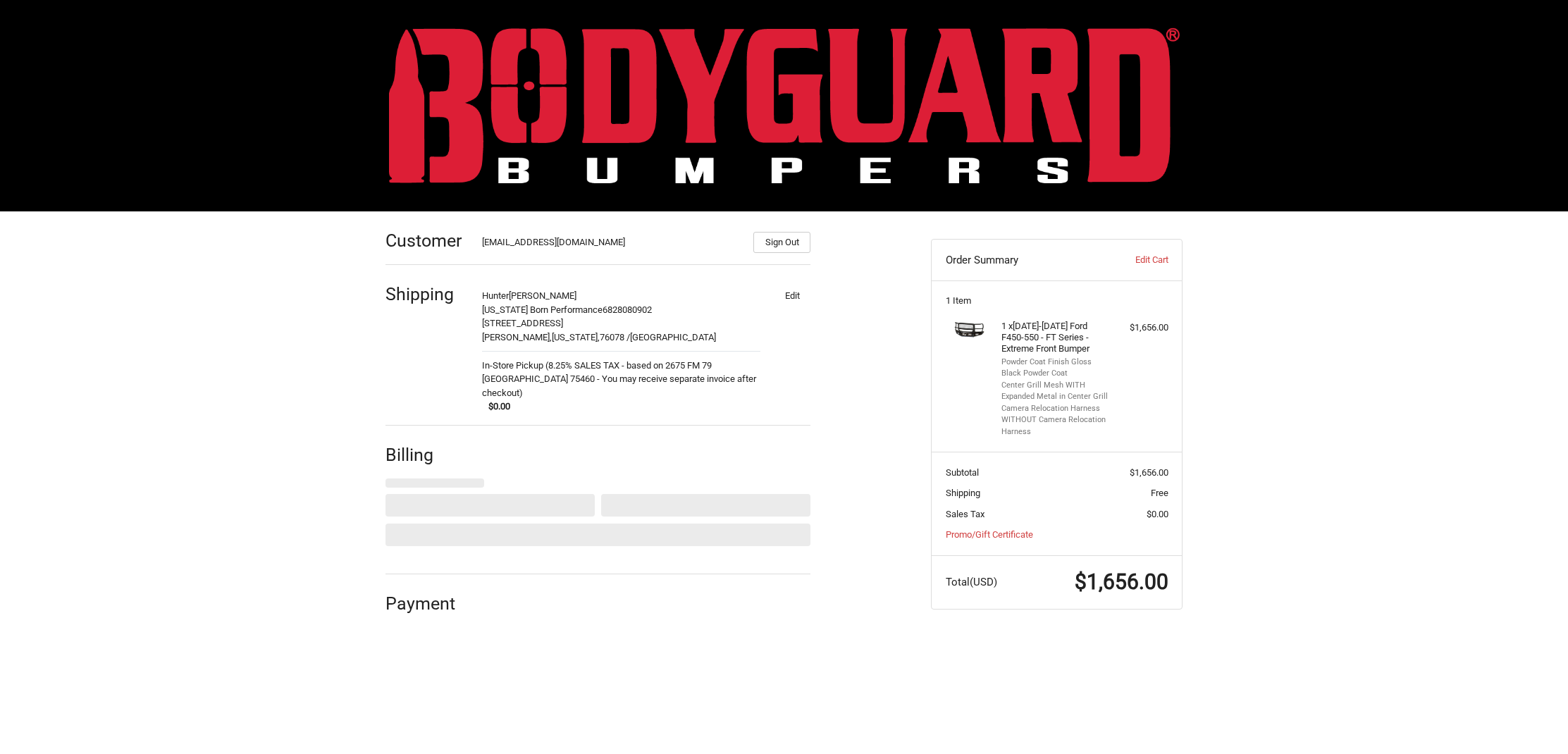
select select "US"
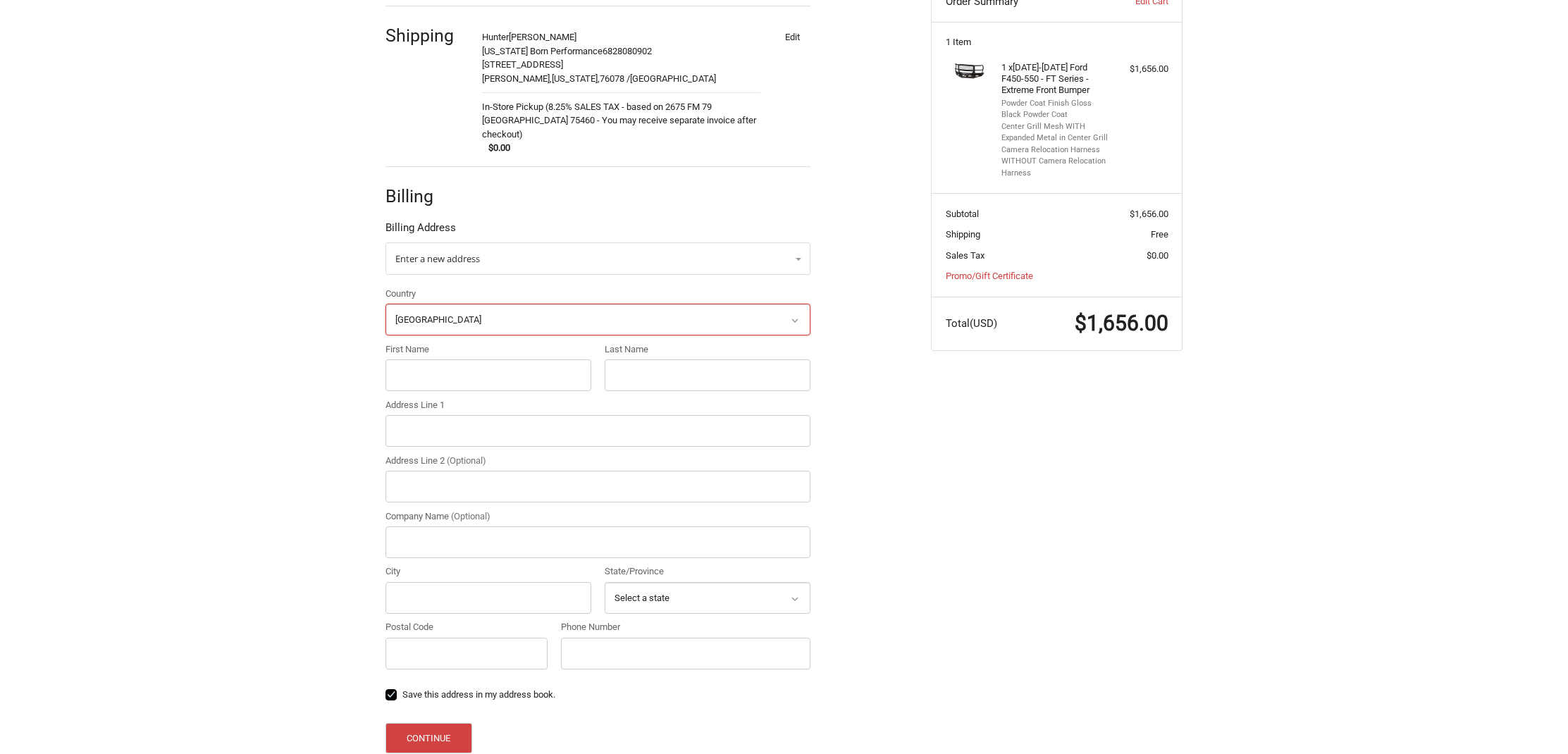
scroll to position [275, 0]
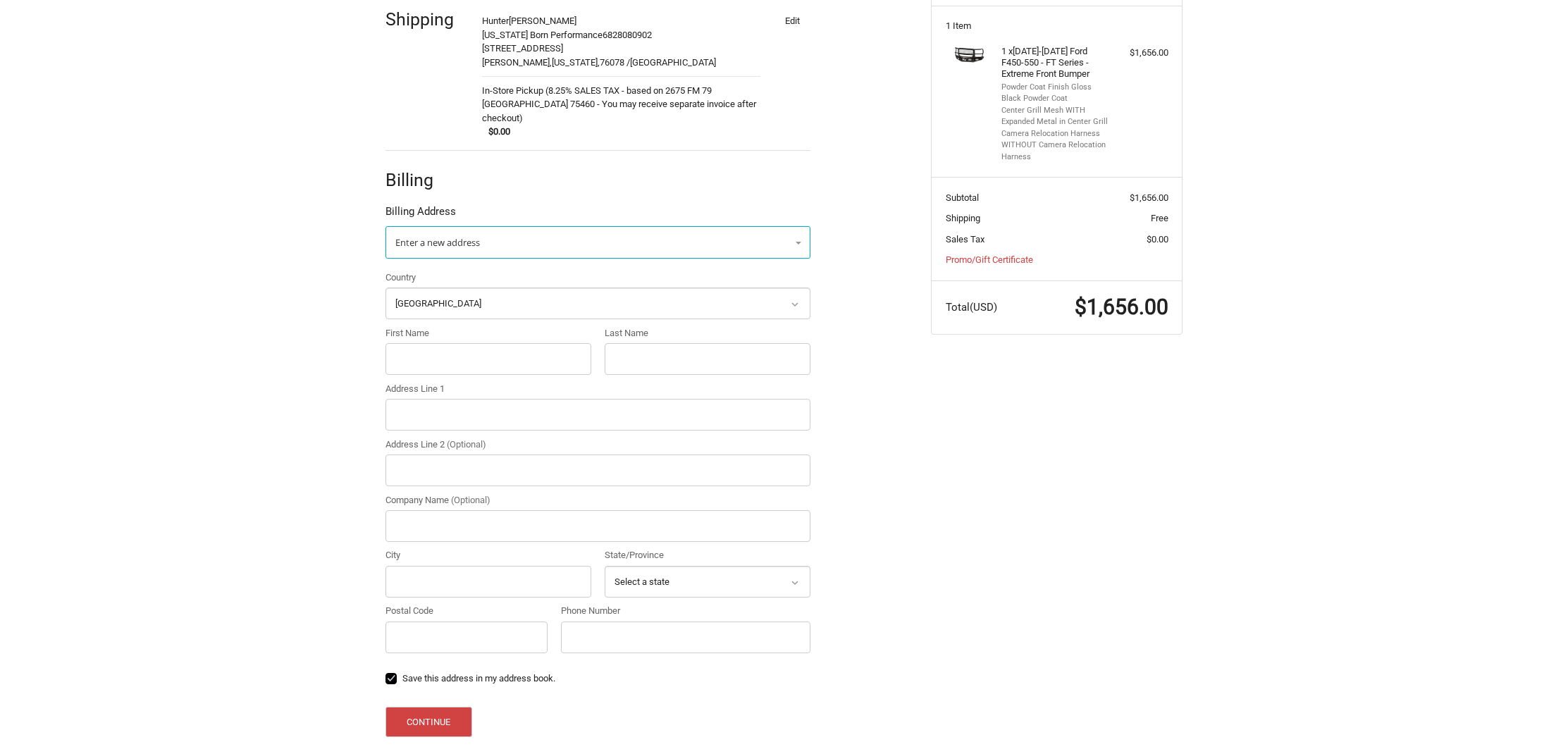
click at [512, 231] on link "Enter a new address" at bounding box center [598, 242] width 425 height 32
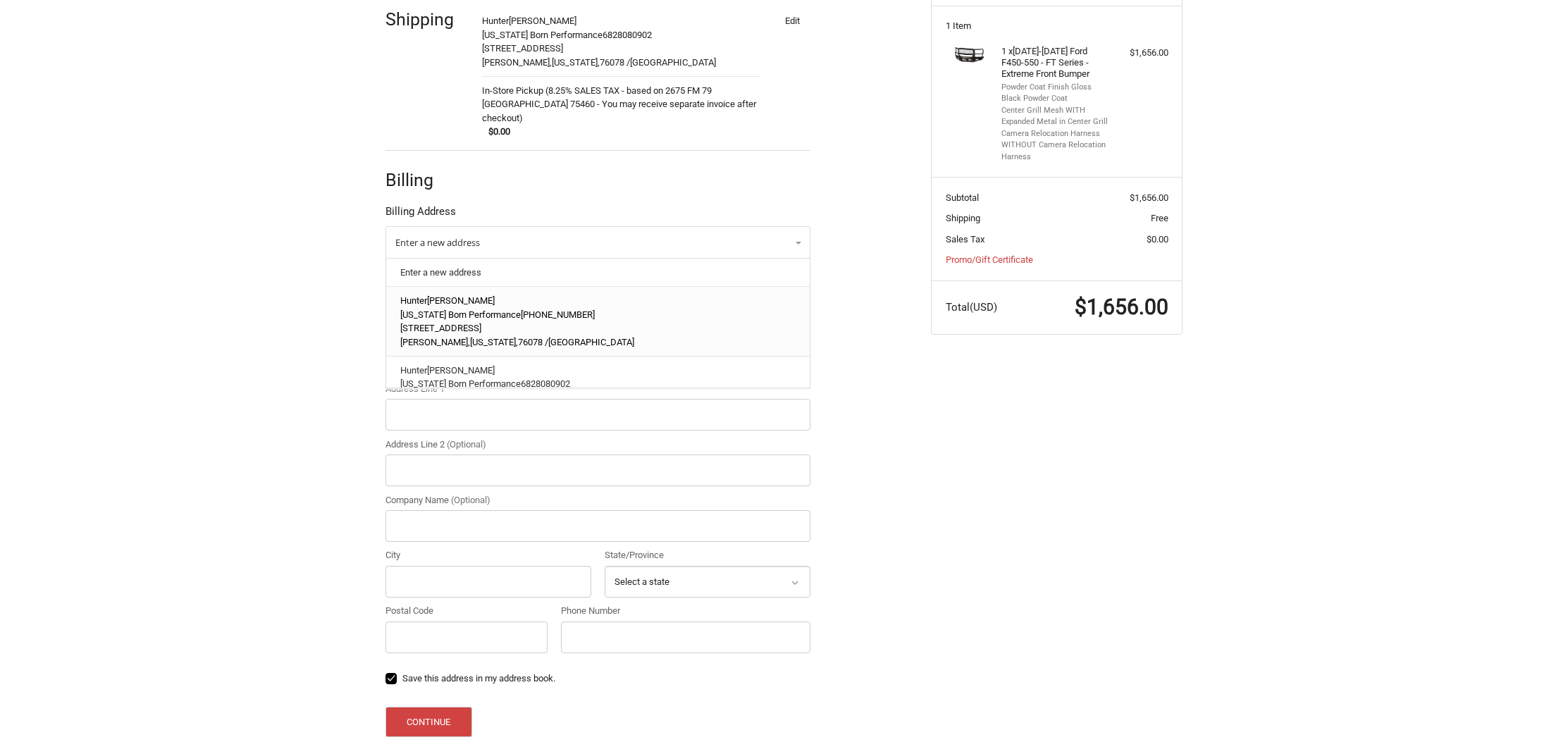
click at [473, 309] on span "Texas Born Performance" at bounding box center [461, 314] width 121 height 11
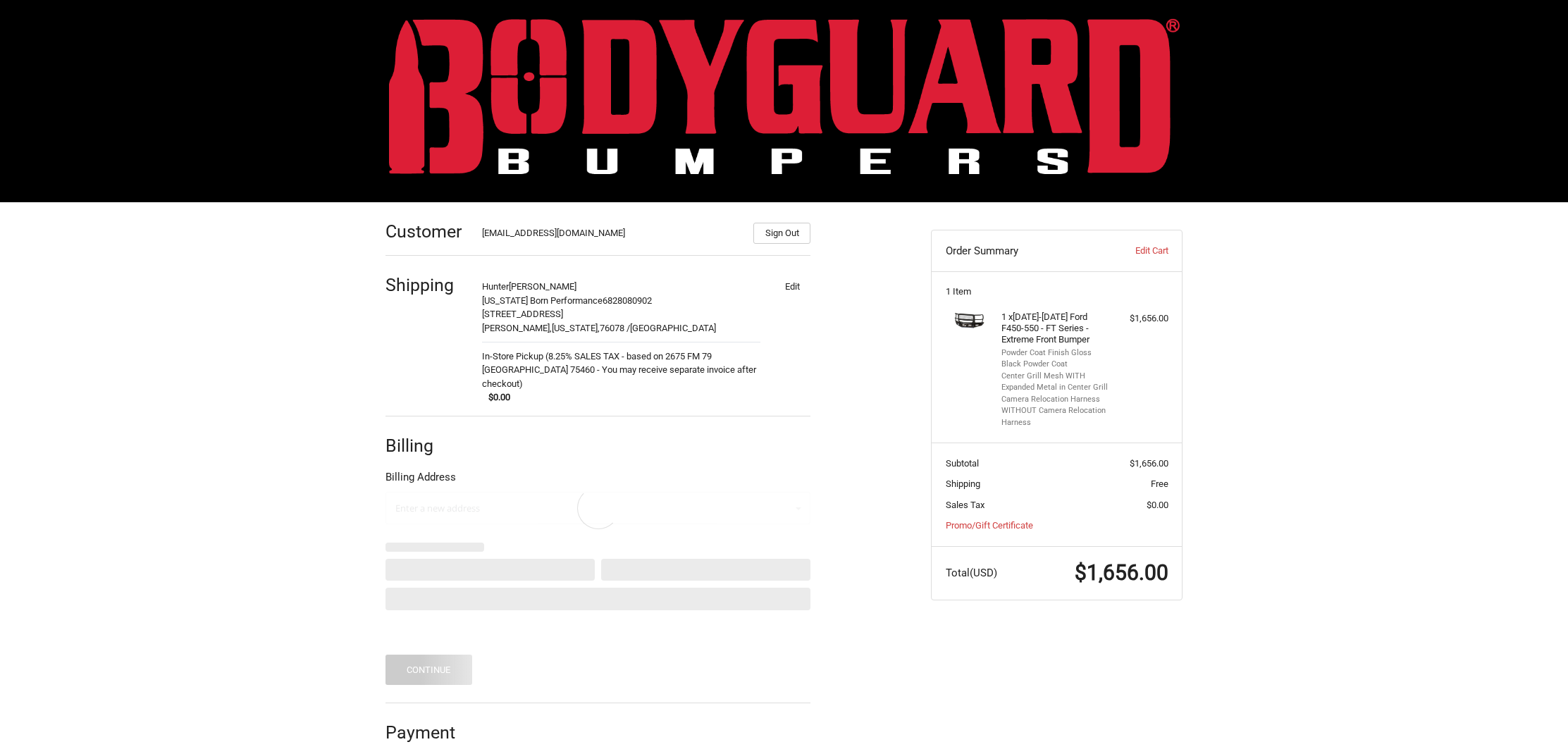
scroll to position [0, 0]
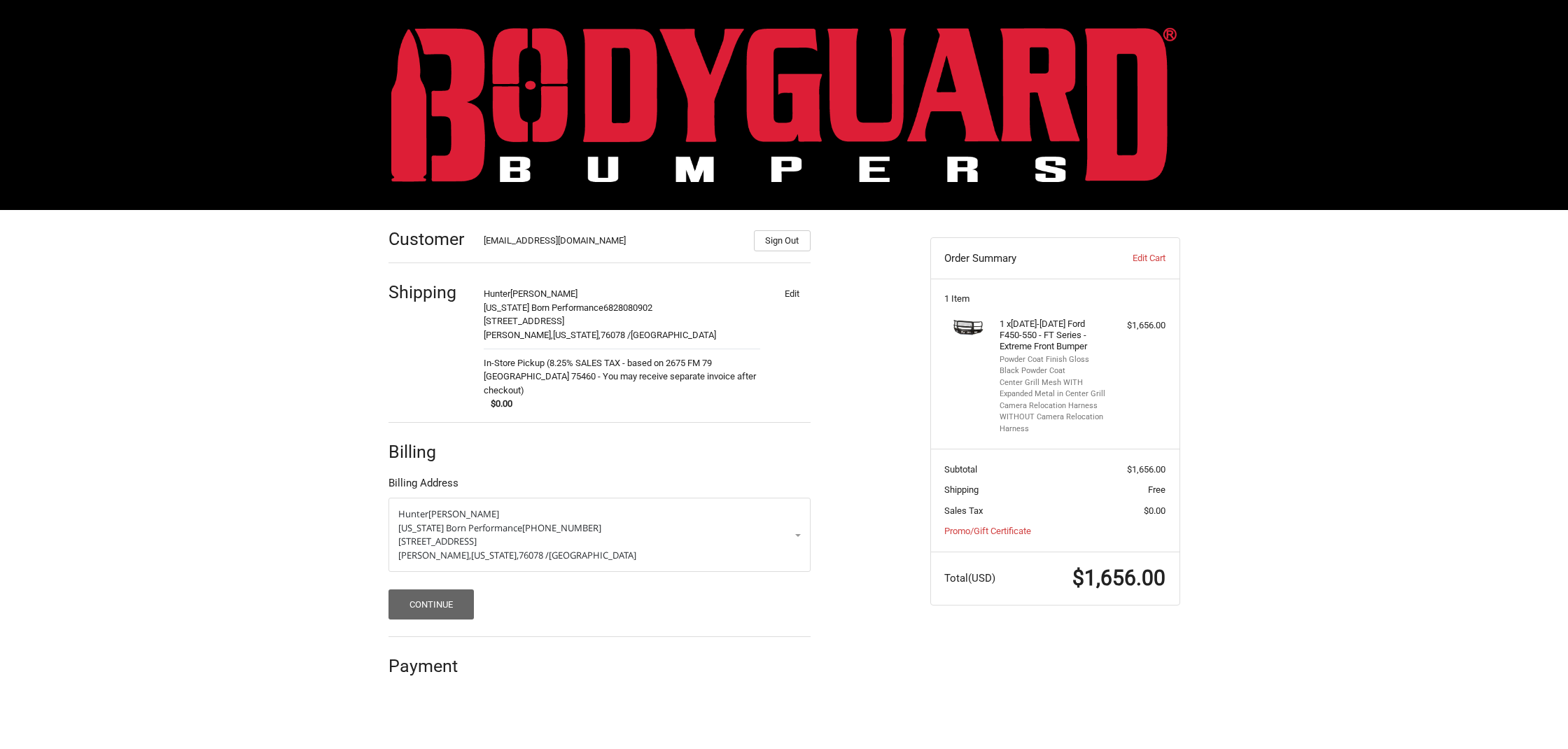
click at [449, 590] on button "Continue" at bounding box center [431, 604] width 86 height 30
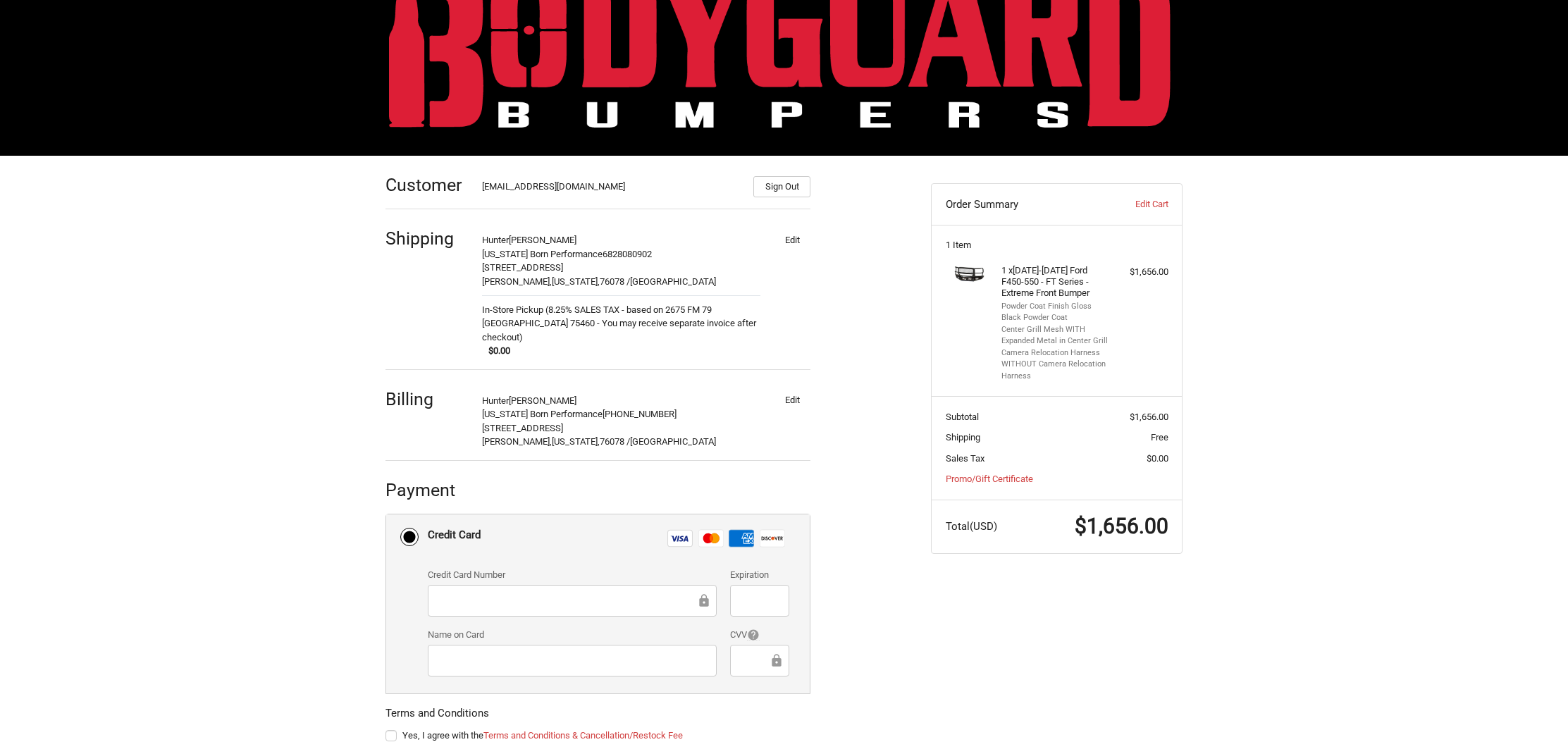
scroll to position [117, 0]
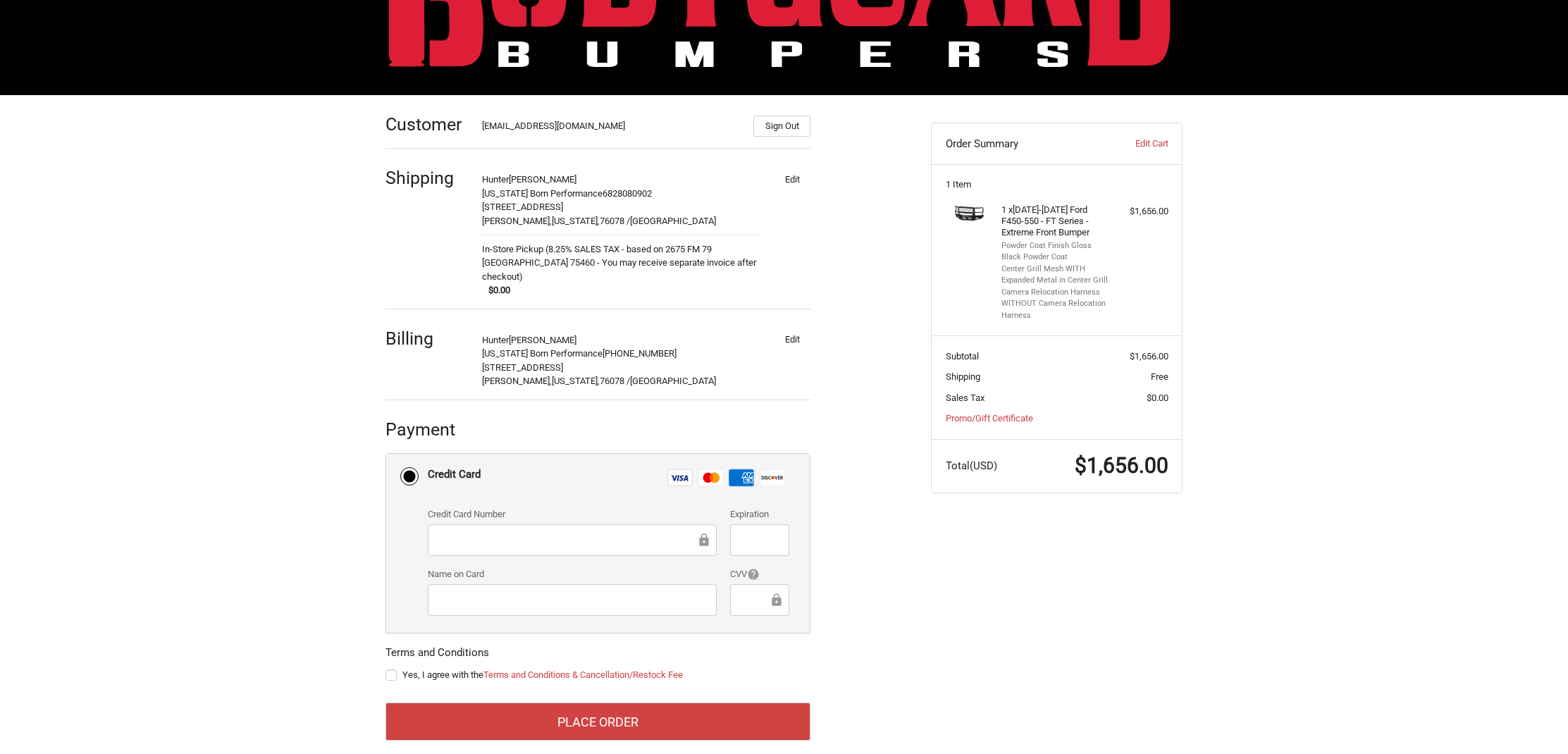
click at [392, 669] on label "Yes, I agree with the Terms and Conditions & Cancellation/Restock Fee" at bounding box center [598, 675] width 425 height 12
click at [386, 668] on input "Yes, I agree with the Terms and Conditions & Cancellation/Restock Fee" at bounding box center [386, 668] width 1 height 1
checkbox input "true"
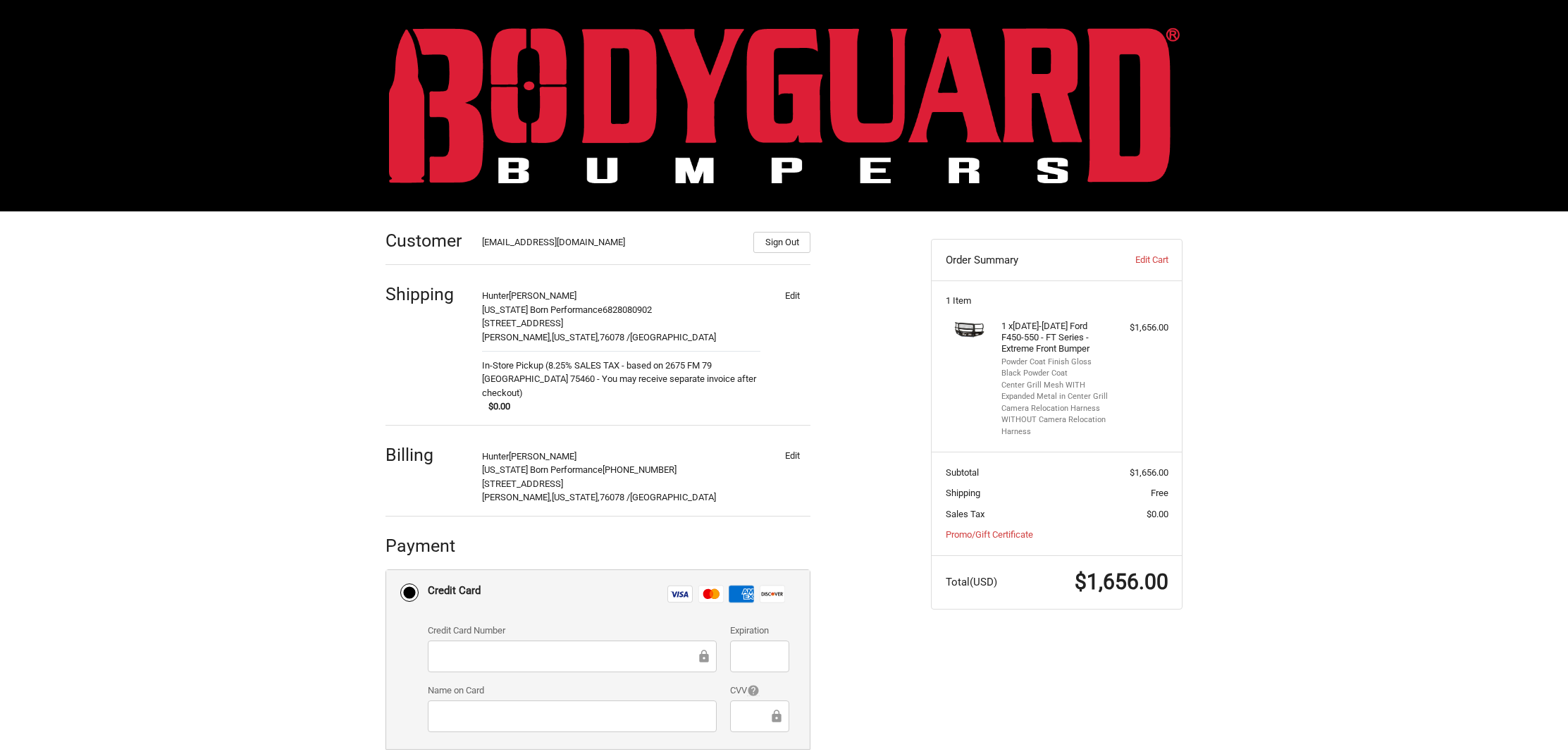
click at [610, 647] on div at bounding box center [572, 656] width 289 height 32
click at [736, 701] on div at bounding box center [759, 716] width 58 height 32
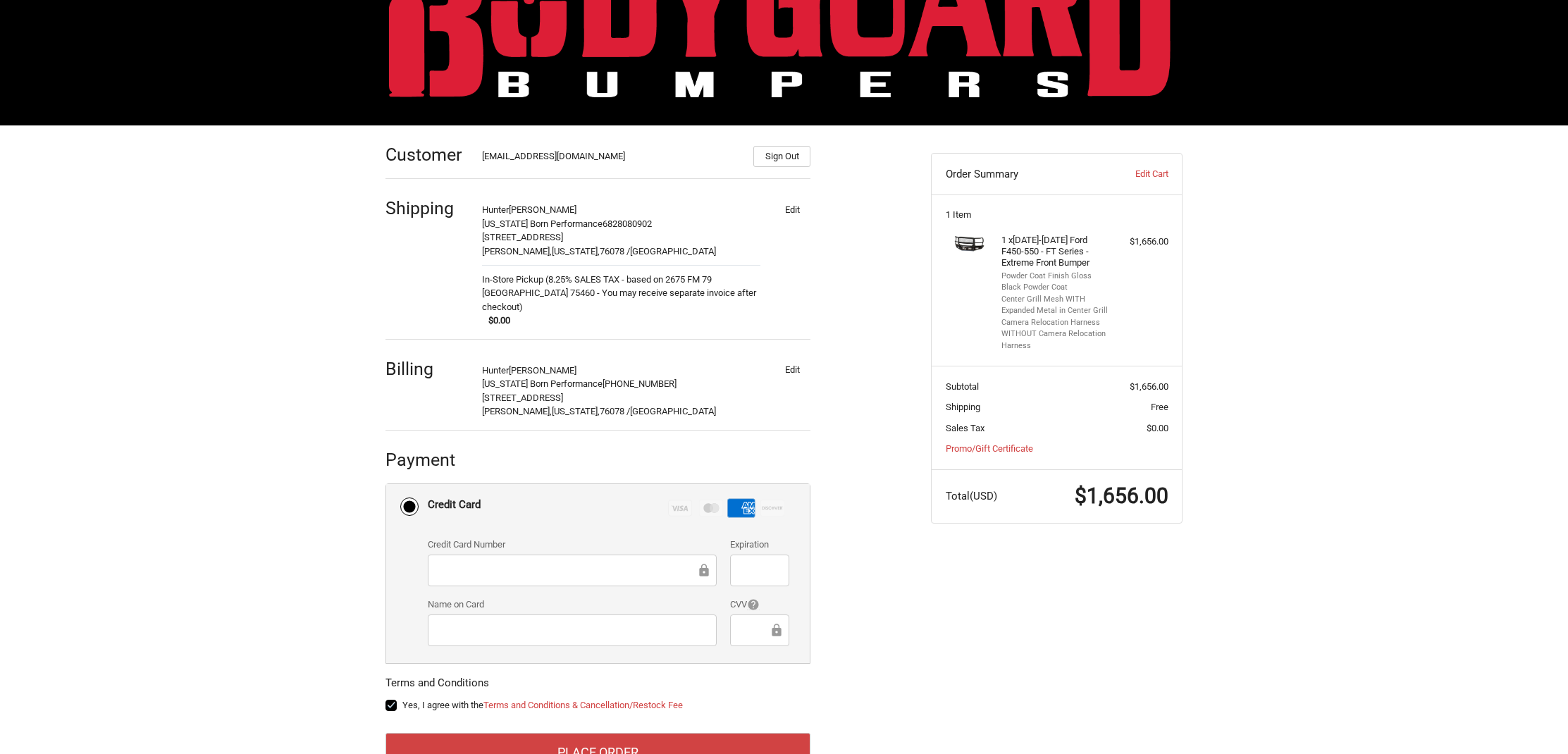
scroll to position [117, 0]
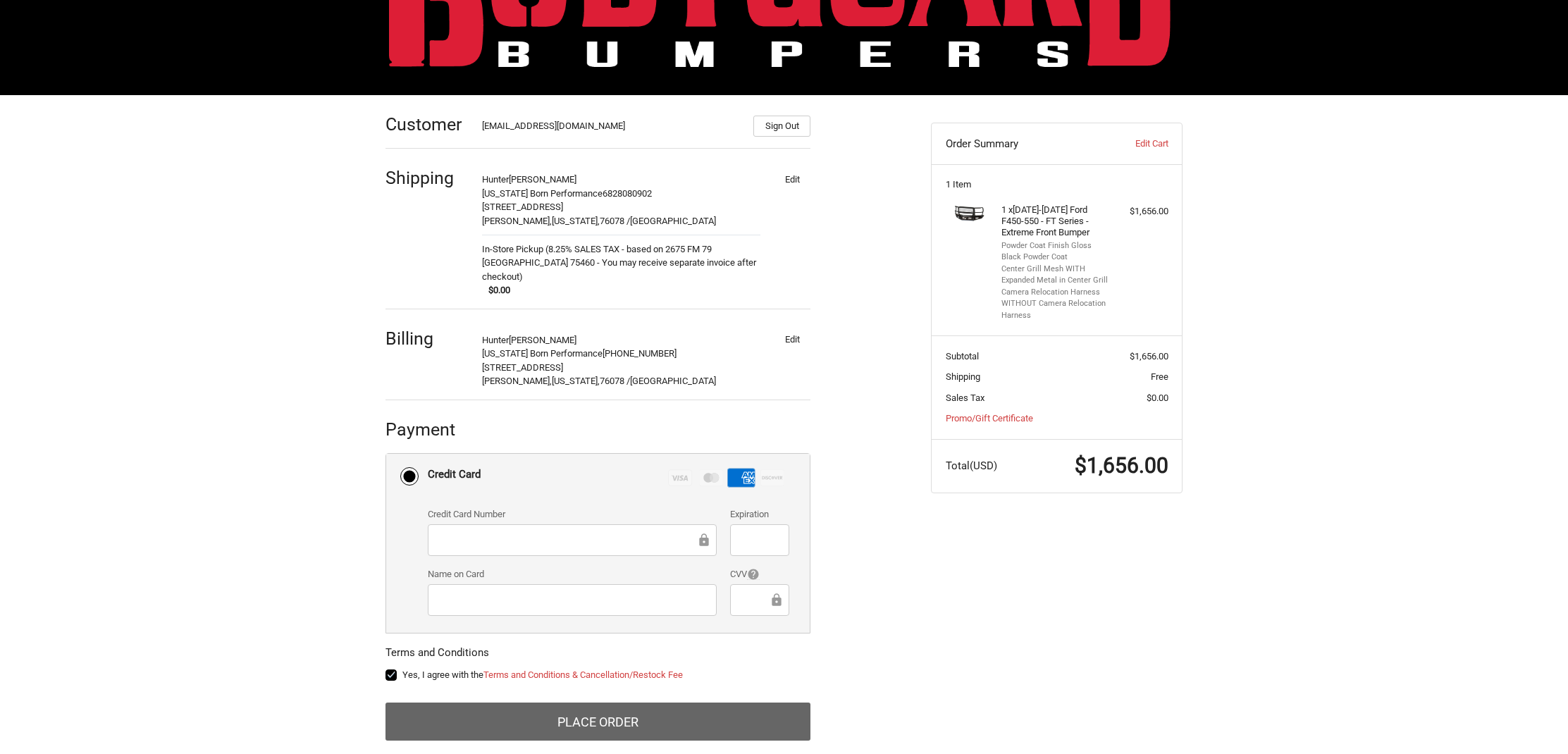
click at [688, 703] on button "Place Order" at bounding box center [598, 721] width 425 height 38
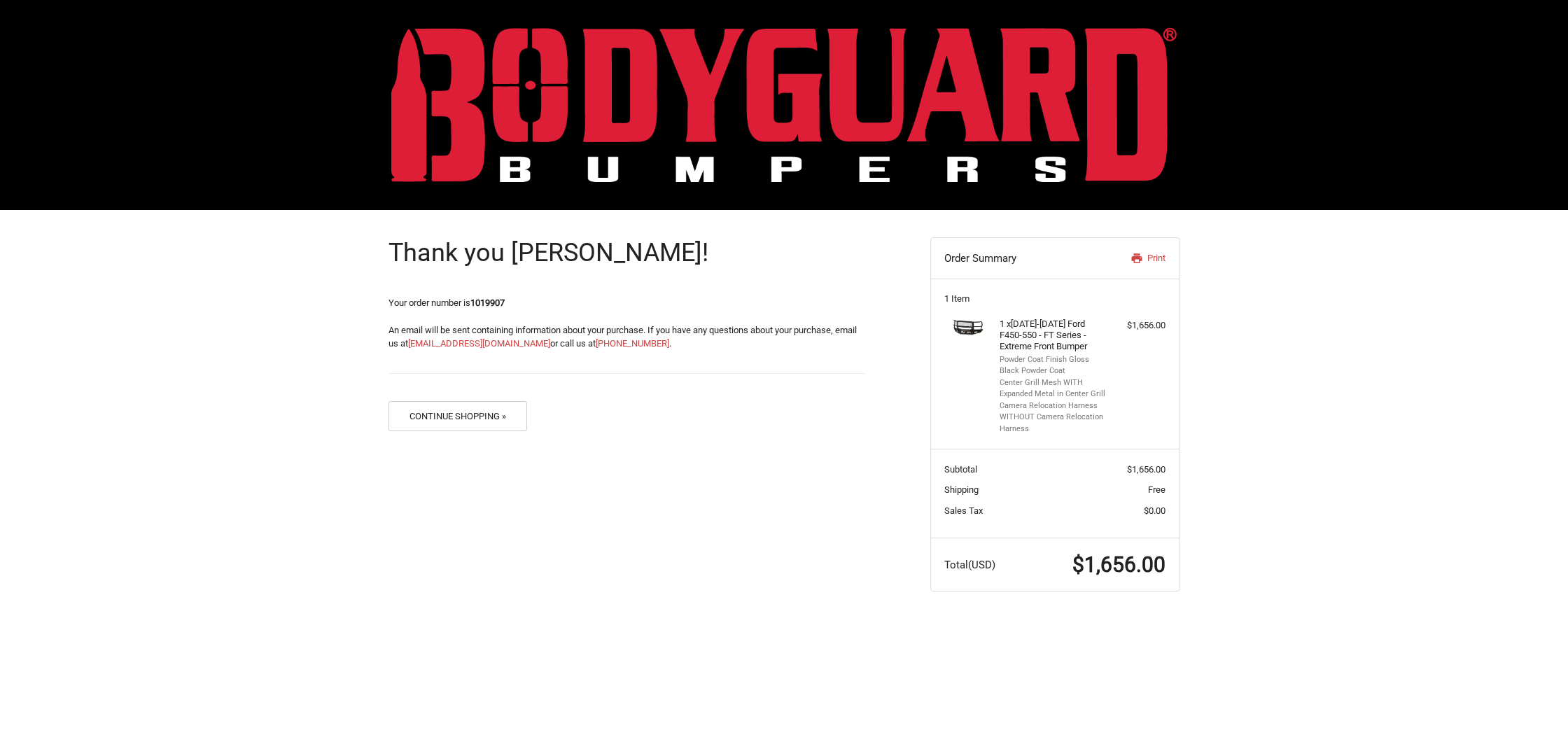
click at [959, 322] on img at bounding box center [966, 328] width 42 height 19
